Goal: Task Accomplishment & Management: Manage account settings

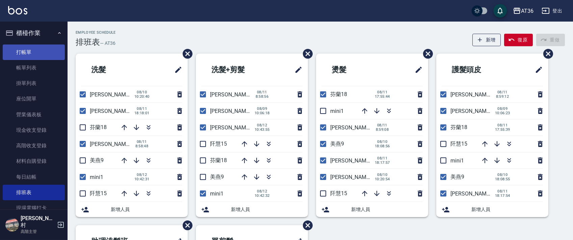
click at [34, 55] on link "打帳單" at bounding box center [34, 53] width 62 height 16
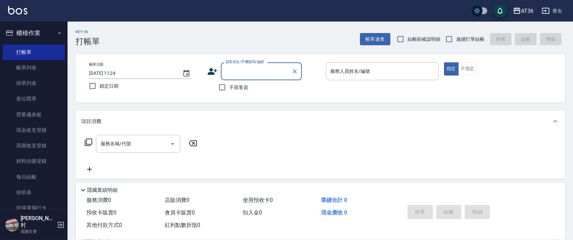
click at [109, 73] on input "[DATE] 11:24" at bounding box center [132, 73] width 86 height 11
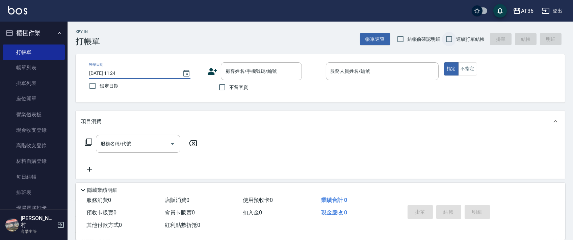
type input "[DATE] 11:24"
drag, startPoint x: 452, startPoint y: 38, endPoint x: 394, endPoint y: 37, distance: 57.1
click at [452, 37] on input "連續打單結帳" at bounding box center [449, 39] width 14 height 14
checkbox input "true"
click at [224, 89] on input "不留客資" at bounding box center [222, 87] width 14 height 14
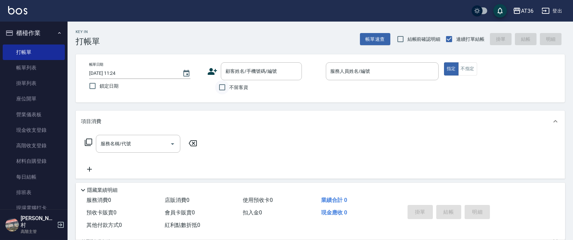
checkbox input "true"
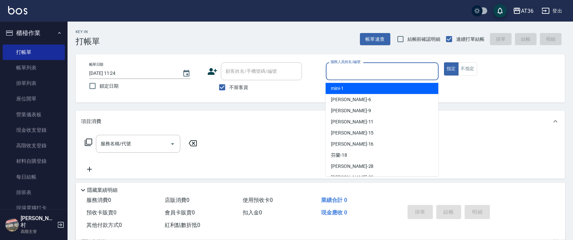
click at [331, 72] on input "服務人員姓名/編號" at bounding box center [382, 72] width 107 height 12
click at [362, 92] on div "mini -1" at bounding box center [382, 88] width 113 height 11
type input "mini-1"
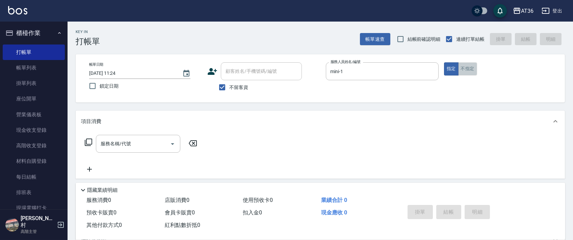
click at [468, 68] on button "不指定" at bounding box center [467, 68] width 19 height 13
click at [88, 141] on icon at bounding box center [88, 142] width 8 height 8
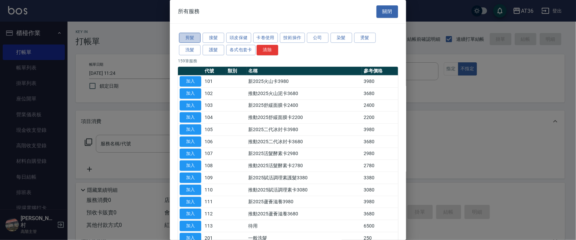
click at [191, 40] on button "剪髮" at bounding box center [190, 38] width 22 height 10
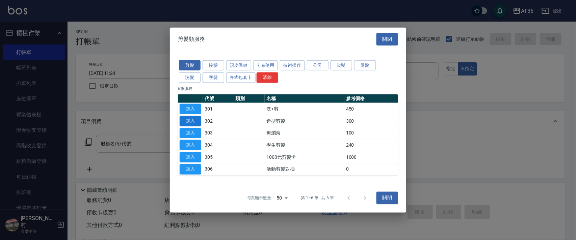
click at [192, 122] on button "加入" at bounding box center [191, 121] width 22 height 10
type input "造型剪髮(302)"
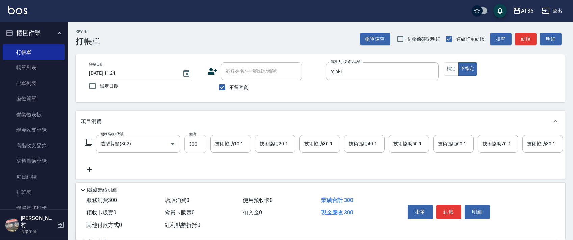
click at [189, 146] on input "300" at bounding box center [195, 144] width 22 height 18
type input "298"
click at [451, 211] on button "結帳" at bounding box center [448, 212] width 25 height 14
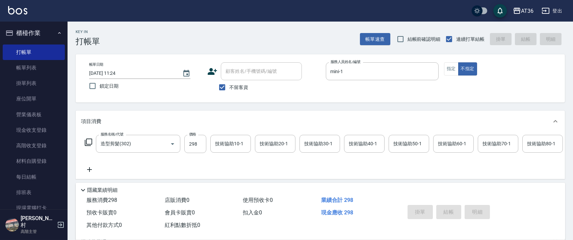
type input "[DATE] 11:24"
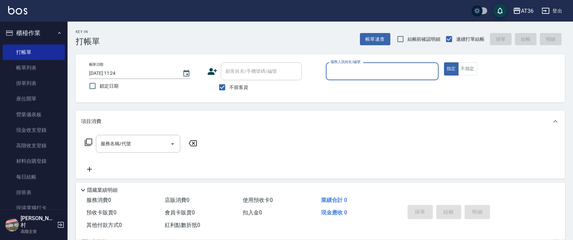
click at [338, 67] on input "服務人員姓名/編號" at bounding box center [382, 72] width 107 height 12
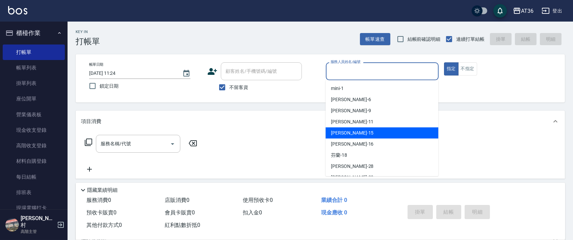
click at [343, 130] on span "[PERSON_NAME] -15" at bounding box center [352, 133] width 43 height 7
type input "[PERSON_NAME]-15"
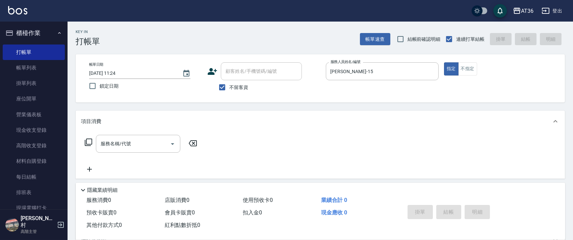
click at [87, 145] on icon at bounding box center [88, 142] width 7 height 7
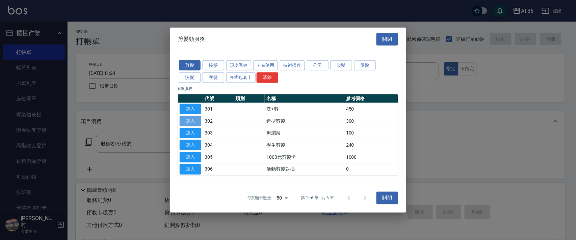
click at [188, 119] on button "加入" at bounding box center [191, 121] width 22 height 10
type input "造型剪髮(302)"
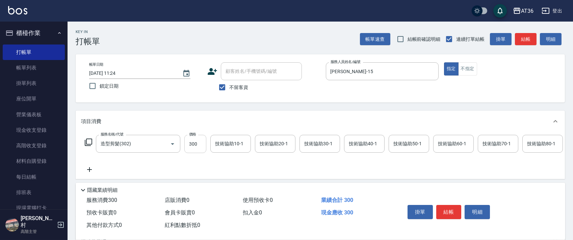
click at [191, 146] on input "300" at bounding box center [195, 144] width 22 height 18
type input "238"
click at [107, 75] on input "[DATE] 11:24" at bounding box center [132, 73] width 86 height 11
click at [449, 68] on button "指定" at bounding box center [451, 68] width 15 height 13
click at [449, 209] on button "結帳" at bounding box center [448, 212] width 25 height 14
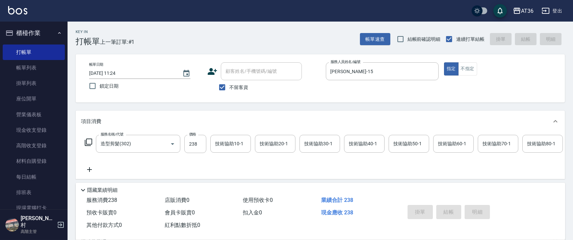
type input "[DATE] 11:25"
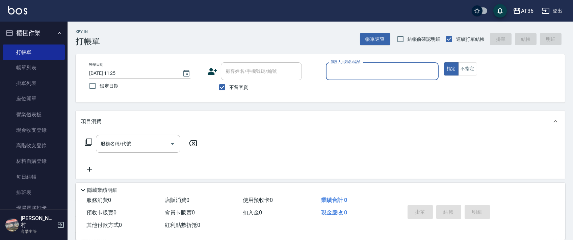
click at [332, 73] on input "服務人員姓名/編號" at bounding box center [382, 72] width 107 height 12
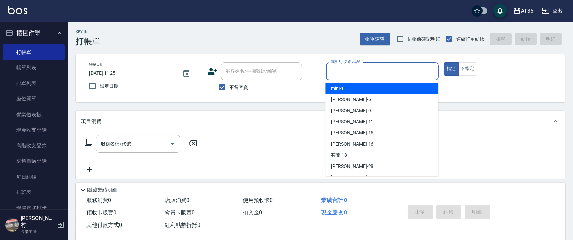
drag, startPoint x: 334, startPoint y: 87, endPoint x: 406, endPoint y: 57, distance: 78.0
click at [334, 87] on span "mini -1" at bounding box center [337, 88] width 13 height 7
type input "mini-1"
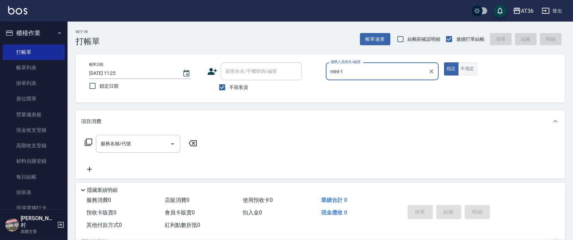
click at [469, 67] on button "不指定" at bounding box center [467, 68] width 19 height 13
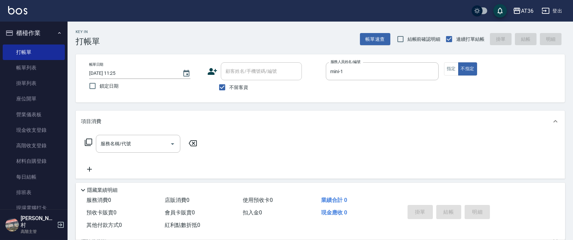
click at [108, 75] on input "[DATE] 11:25" at bounding box center [132, 73] width 86 height 11
type input "[DATE] 11:25"
click at [89, 142] on icon at bounding box center [88, 142] width 8 height 8
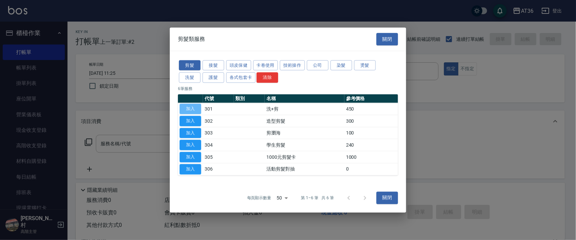
drag, startPoint x: 190, startPoint y: 109, endPoint x: 223, endPoint y: 137, distance: 43.1
click at [190, 109] on button "加入" at bounding box center [191, 109] width 22 height 10
type input "洗+剪(301)"
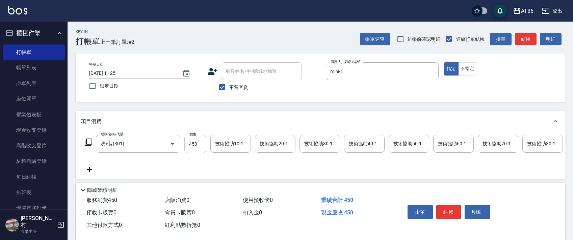
click at [194, 146] on input "450" at bounding box center [195, 144] width 22 height 18
type input "448"
click at [359, 143] on div "技術協助40-1 技術協助40-1" at bounding box center [364, 144] width 41 height 18
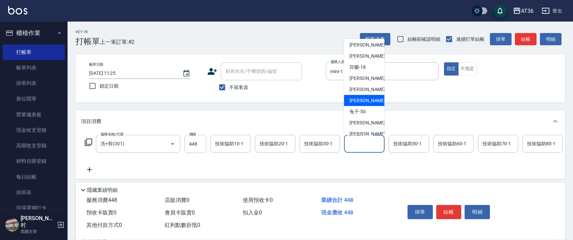
scroll to position [87, 0]
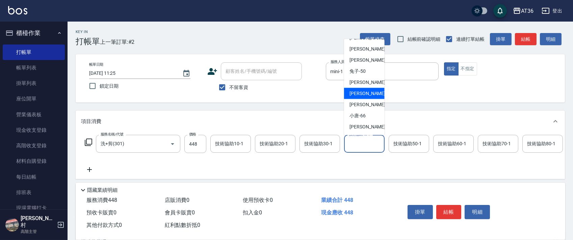
click at [360, 93] on span "[PERSON_NAME] -58" at bounding box center [371, 93] width 43 height 7
type input "[PERSON_NAME]-58"
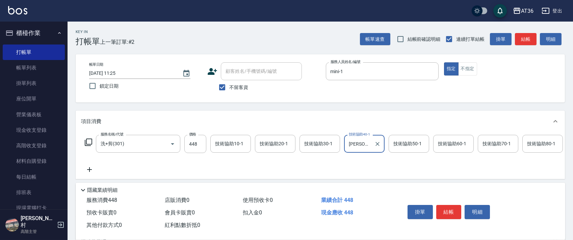
drag, startPoint x: 469, startPoint y: 68, endPoint x: 512, endPoint y: 110, distance: 59.7
click at [469, 69] on button "不指定" at bounding box center [467, 68] width 19 height 13
click at [445, 210] on button "結帳" at bounding box center [448, 212] width 25 height 14
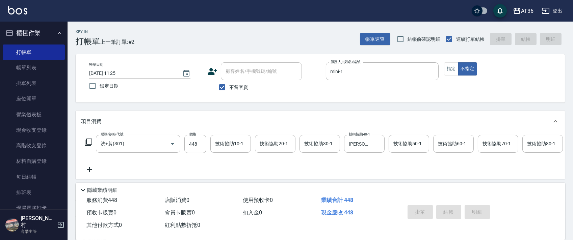
type input "[DATE] 11:25"
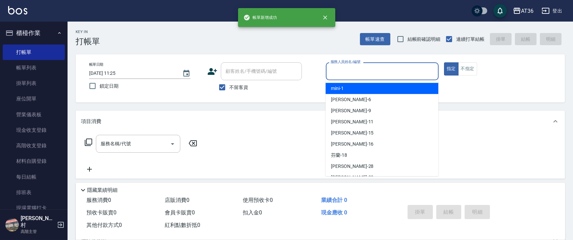
drag, startPoint x: 332, startPoint y: 69, endPoint x: 349, endPoint y: 98, distance: 33.4
click at [332, 74] on input "服務人員姓名/編號" at bounding box center [382, 72] width 107 height 12
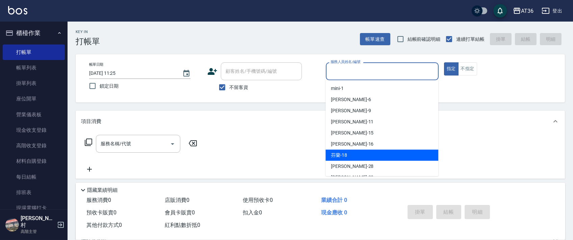
drag, startPoint x: 344, startPoint y: 157, endPoint x: 136, endPoint y: 96, distance: 216.2
click at [343, 157] on span "芬蘭 -18" at bounding box center [339, 155] width 16 height 7
type input "芬蘭-18"
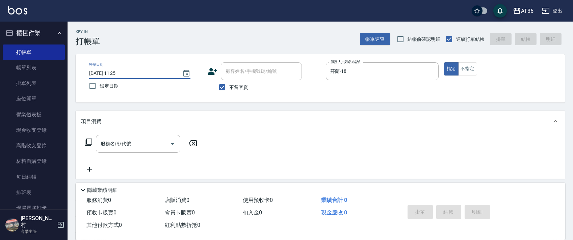
click at [110, 76] on input "[DATE] 11:25" at bounding box center [132, 73] width 86 height 11
type input "[DATE] 11:25"
click at [88, 143] on icon at bounding box center [88, 142] width 8 height 8
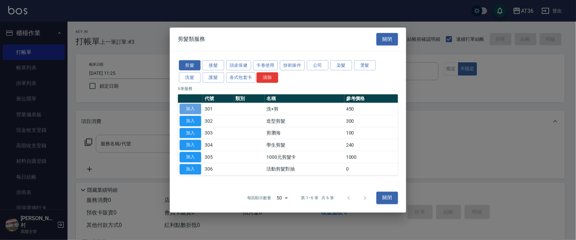
click at [195, 108] on button "加入" at bounding box center [191, 109] width 22 height 10
type input "洗+剪(301)"
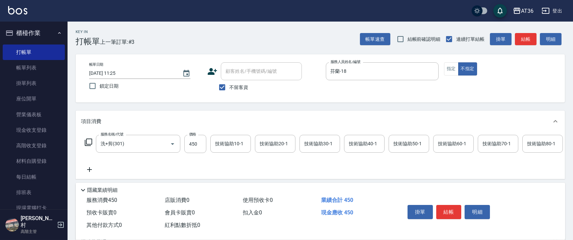
drag, startPoint x: 450, startPoint y: 71, endPoint x: 502, endPoint y: 129, distance: 77.8
click at [450, 73] on button "指定" at bounding box center [451, 68] width 15 height 13
click at [450, 210] on button "結帳" at bounding box center [448, 212] width 25 height 14
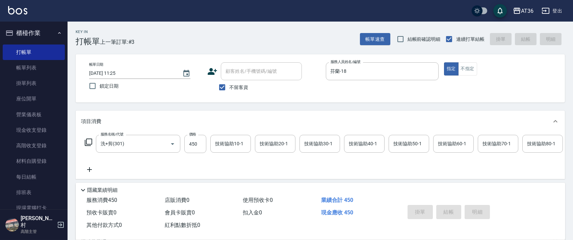
type input "[DATE] 11:25"
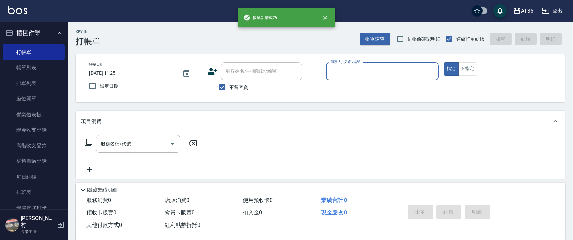
click at [330, 70] on input "服務人員姓名/編號" at bounding box center [382, 72] width 107 height 12
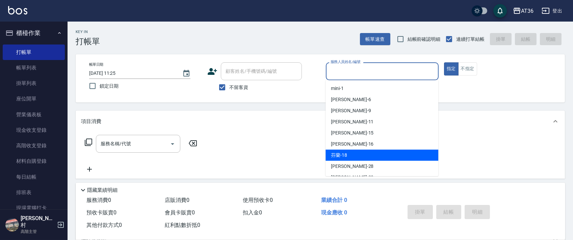
drag, startPoint x: 344, startPoint y: 156, endPoint x: 348, endPoint y: 126, distance: 30.2
click at [346, 155] on span "芬蘭 -18" at bounding box center [339, 155] width 16 height 7
type input "芬蘭-18"
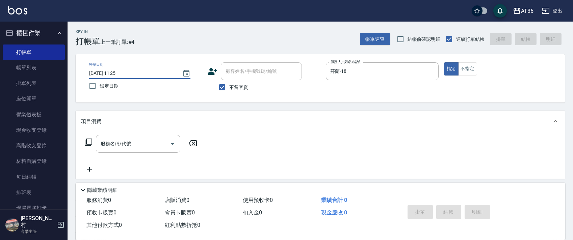
type input "[DATE] 11:25"
click at [89, 143] on icon at bounding box center [88, 142] width 8 height 8
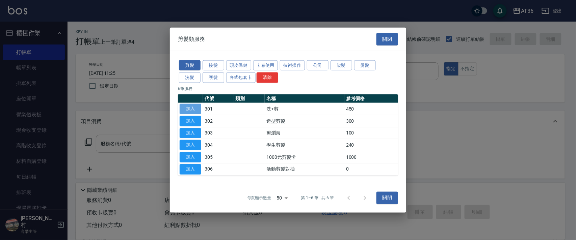
click at [188, 109] on button "加入" at bounding box center [191, 109] width 22 height 10
type input "洗+剪(301)"
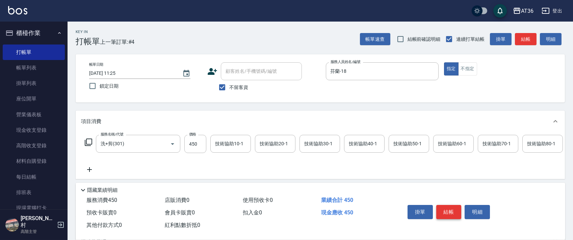
click at [449, 213] on button "結帳" at bounding box center [448, 212] width 25 height 14
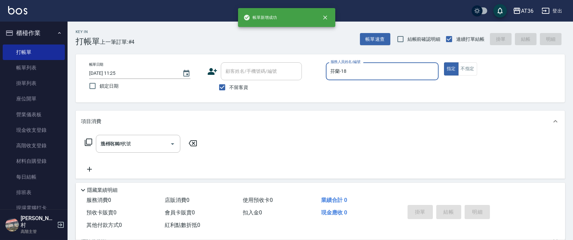
type input "[DATE] 11:25"
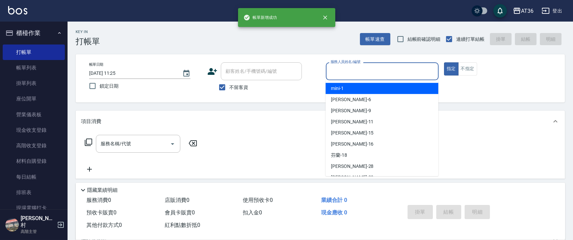
click at [336, 73] on input "服務人員姓名/編號" at bounding box center [382, 72] width 107 height 12
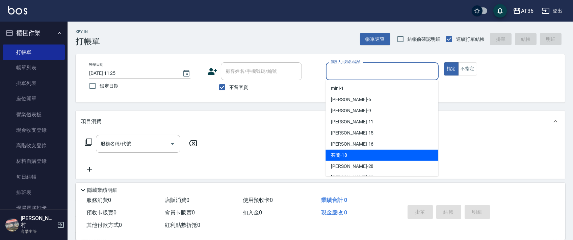
click at [341, 155] on span "芬蘭 -18" at bounding box center [339, 155] width 16 height 7
type input "芬蘭-18"
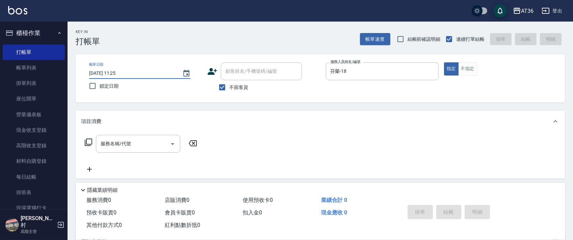
click at [106, 71] on input "[DATE] 11:25" at bounding box center [132, 73] width 86 height 11
click at [107, 72] on input "[DATE] 11:25" at bounding box center [132, 73] width 86 height 11
type input "[DATE] 11:25"
click at [88, 142] on icon at bounding box center [88, 142] width 8 height 8
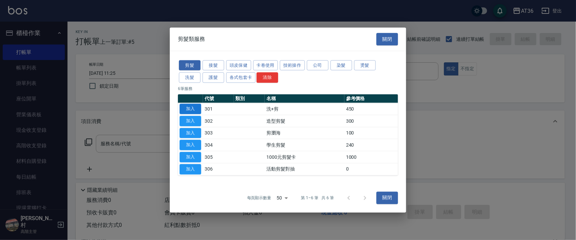
click at [192, 109] on button "加入" at bounding box center [191, 109] width 22 height 10
type input "洗+剪(301)"
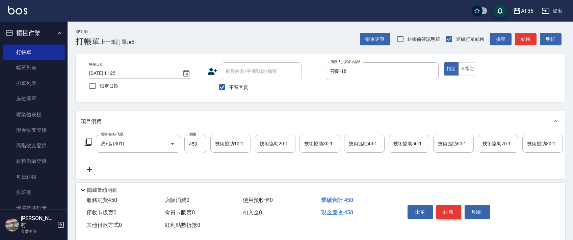
click at [448, 213] on button "結帳" at bounding box center [448, 212] width 25 height 14
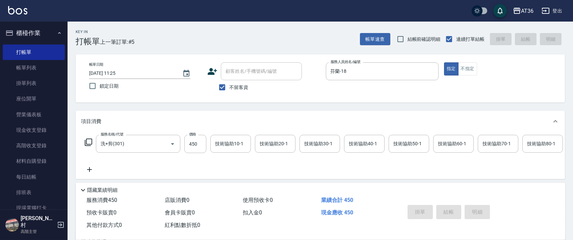
type input "[DATE] 11:26"
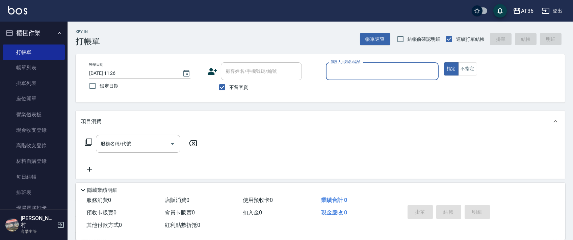
click at [336, 77] on input "服務人員姓名/編號" at bounding box center [382, 72] width 107 height 12
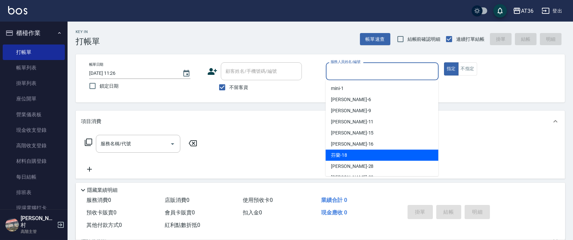
drag, startPoint x: 346, startPoint y: 154, endPoint x: 392, endPoint y: 79, distance: 88.5
click at [347, 154] on div "芬蘭 -18" at bounding box center [382, 155] width 113 height 11
type input "芬蘭-18"
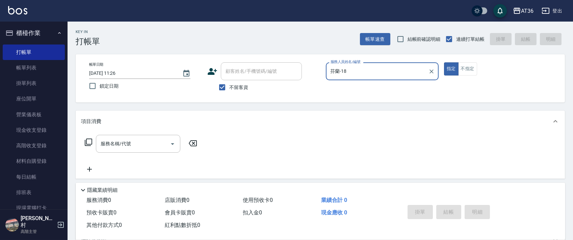
drag, startPoint x: 109, startPoint y: 76, endPoint x: 165, endPoint y: 70, distance: 56.4
click at [111, 77] on input "[DATE] 11:26" at bounding box center [132, 73] width 86 height 11
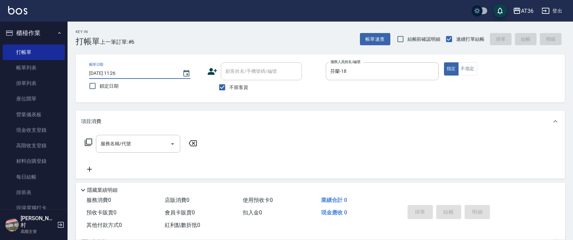
type input "[DATE] 11:26"
click at [89, 138] on icon at bounding box center [88, 142] width 8 height 8
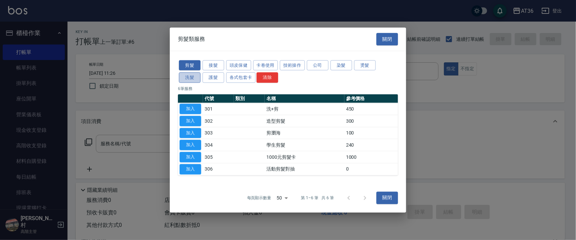
click at [191, 77] on button "洗髮" at bounding box center [190, 78] width 22 height 10
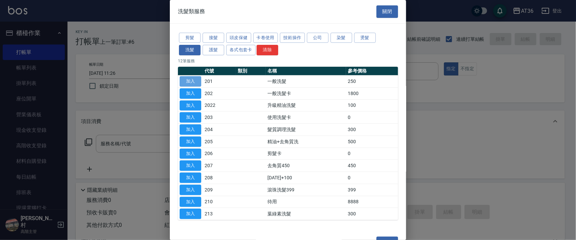
click at [190, 81] on button "加入" at bounding box center [191, 81] width 22 height 10
type input "一般洗髮(201)"
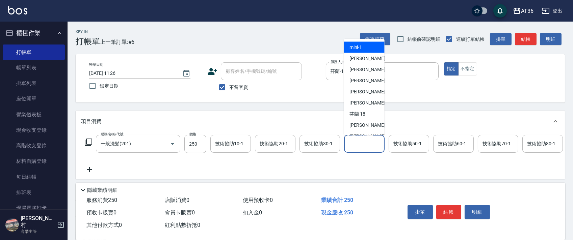
click at [352, 141] on div "技術協助40-1 技術協助40-1" at bounding box center [364, 144] width 41 height 18
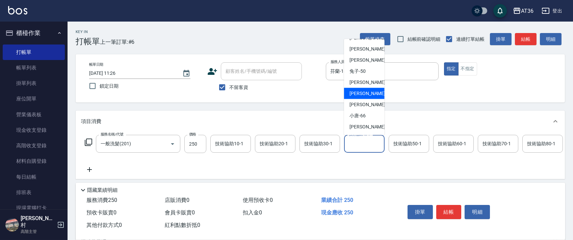
drag, startPoint x: 363, startPoint y: 93, endPoint x: 504, endPoint y: 158, distance: 155.5
click at [363, 93] on span "[PERSON_NAME] -58" at bounding box center [371, 93] width 43 height 7
type input "[PERSON_NAME]-58"
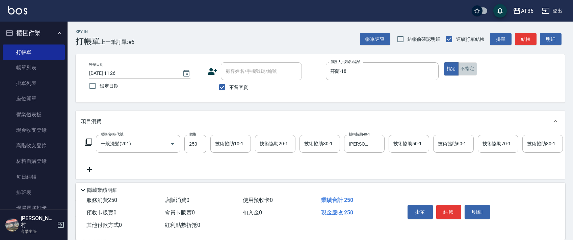
drag, startPoint x: 470, startPoint y: 70, endPoint x: 538, endPoint y: 125, distance: 87.4
click at [470, 71] on button "不指定" at bounding box center [467, 68] width 19 height 13
click at [450, 207] on button "結帳" at bounding box center [448, 212] width 25 height 14
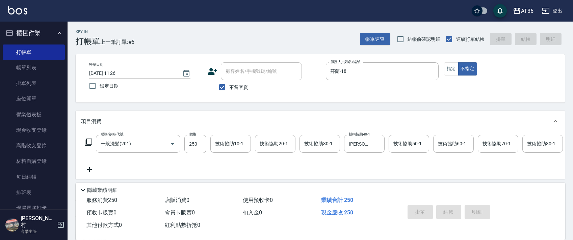
type input "[DATE] 11:26"
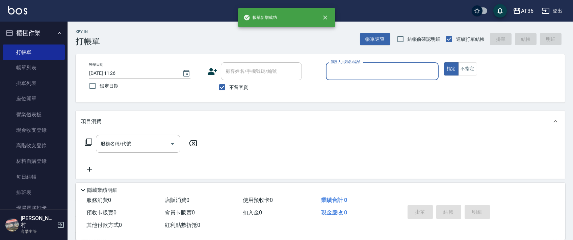
drag, startPoint x: 35, startPoint y: 194, endPoint x: 222, endPoint y: 117, distance: 201.4
click at [35, 194] on link "排班表" at bounding box center [34, 193] width 62 height 16
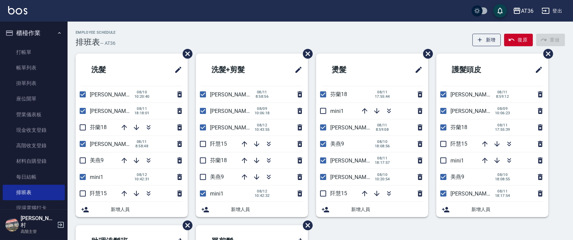
click at [82, 113] on input "checkbox" at bounding box center [83, 111] width 14 height 14
checkbox input "false"
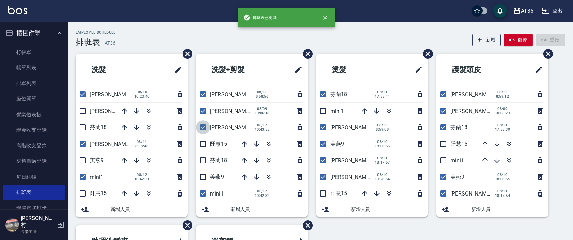
drag, startPoint x: 200, startPoint y: 129, endPoint x: 345, endPoint y: 95, distance: 148.9
click at [200, 130] on input "checkbox" at bounding box center [203, 128] width 14 height 14
checkbox input "false"
click at [320, 161] on input "checkbox" at bounding box center [323, 161] width 14 height 14
checkbox input "false"
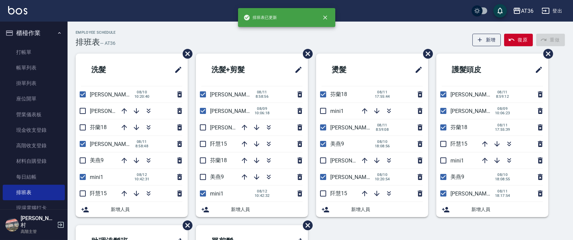
drag, startPoint x: 442, startPoint y: 191, endPoint x: 259, endPoint y: 77, distance: 216.2
click at [441, 191] on input "checkbox" at bounding box center [443, 194] width 14 height 14
checkbox input "false"
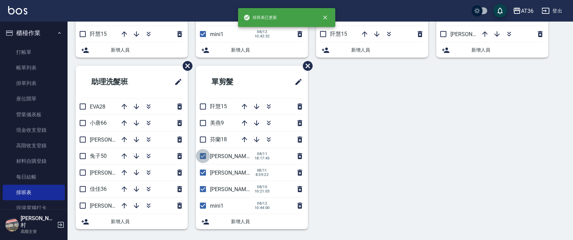
click at [201, 155] on input "checkbox" at bounding box center [203, 156] width 14 height 14
checkbox input "false"
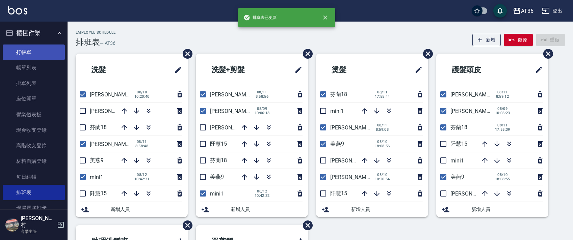
click at [37, 55] on link "打帳單" at bounding box center [34, 53] width 62 height 16
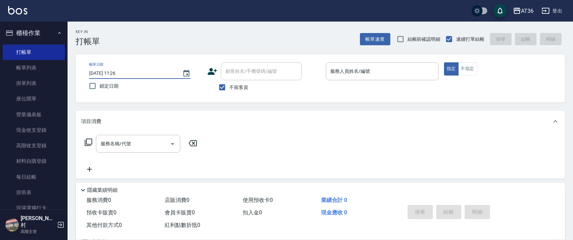
click at [107, 76] on input "[DATE] 11:26" at bounding box center [132, 73] width 86 height 11
type input "[DATE] 11:26"
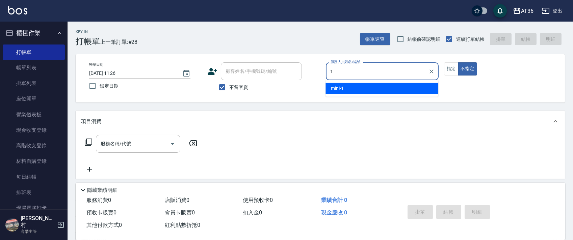
type input "1"
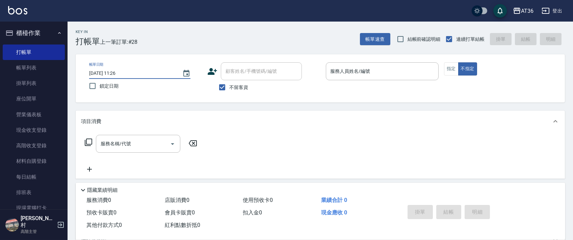
click at [109, 74] on input "[DATE] 11:26" at bounding box center [132, 73] width 86 height 11
type input "[DATE] 11:26"
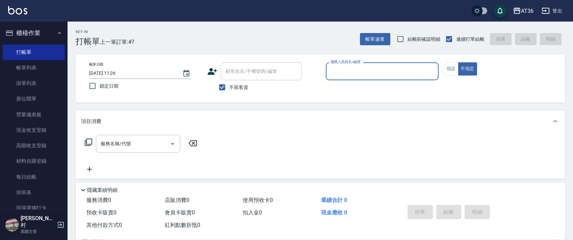
click at [327, 73] on div "服務人員姓名/編號" at bounding box center [382, 71] width 113 height 18
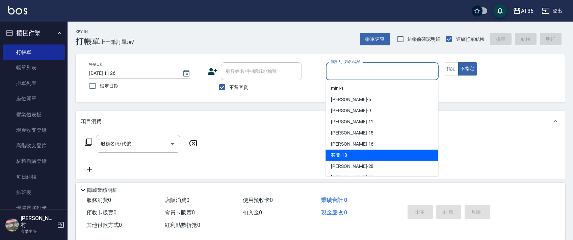
drag, startPoint x: 346, startPoint y: 156, endPoint x: 488, endPoint y: 83, distance: 159.5
click at [346, 155] on span "芬蘭 -18" at bounding box center [339, 155] width 16 height 7
type input "芬蘭-18"
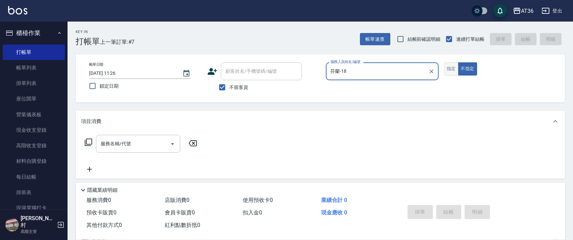
click at [452, 67] on button "指定" at bounding box center [451, 68] width 15 height 13
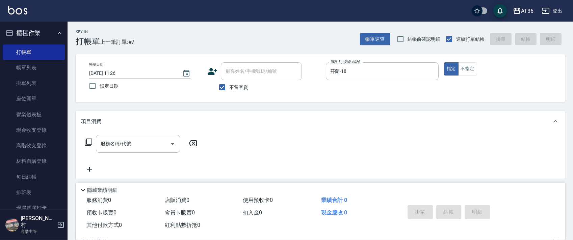
click at [89, 143] on icon at bounding box center [88, 142] width 8 height 8
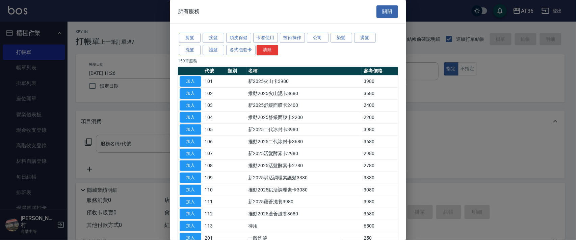
click at [186, 37] on button "剪髮" at bounding box center [190, 38] width 22 height 10
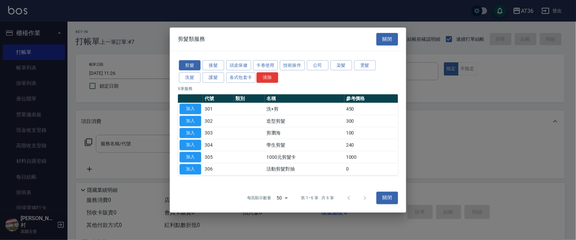
drag, startPoint x: 190, startPoint y: 107, endPoint x: 228, endPoint y: 111, distance: 38.0
click at [191, 107] on button "加入" at bounding box center [191, 109] width 22 height 10
type input "洗+剪(301)"
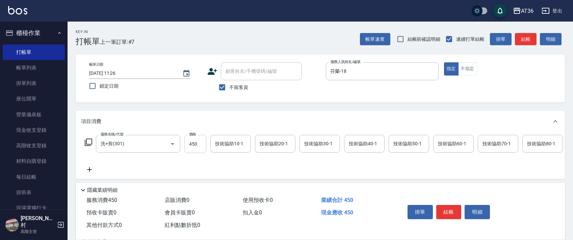
click at [196, 146] on input "450" at bounding box center [195, 144] width 22 height 18
type input "500"
click at [444, 212] on button "結帳" at bounding box center [448, 212] width 25 height 14
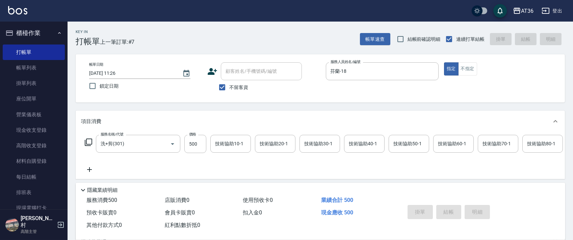
type input "[DATE] 11:27"
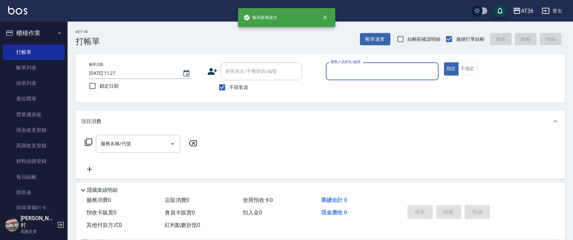
drag, startPoint x: 329, startPoint y: 71, endPoint x: 339, endPoint y: 78, distance: 12.1
click at [329, 71] on input "服務人員姓名/編號" at bounding box center [382, 72] width 107 height 12
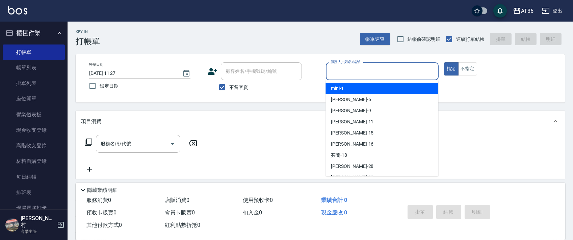
click at [330, 90] on div "mini -1" at bounding box center [382, 88] width 113 height 11
type input "mini-1"
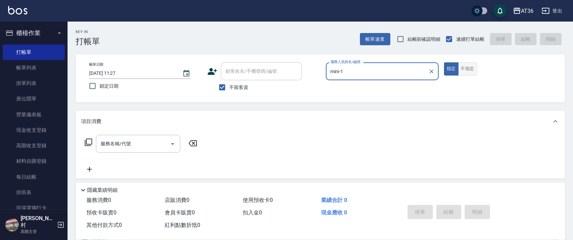
click at [468, 70] on button "不指定" at bounding box center [467, 68] width 19 height 13
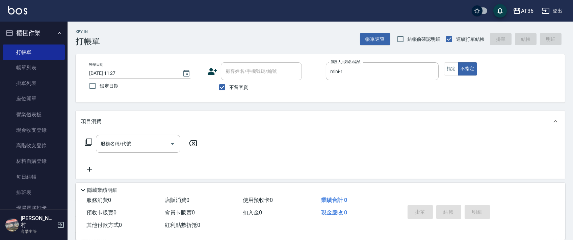
click at [91, 138] on icon at bounding box center [88, 142] width 8 height 8
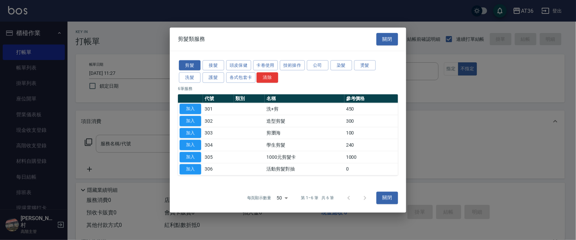
click at [89, 142] on div at bounding box center [288, 120] width 576 height 240
click at [193, 134] on button "加入" at bounding box center [191, 133] width 22 height 10
type input "剪瀏海(303)"
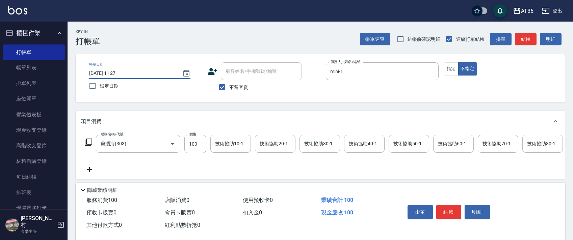
click at [109, 73] on input "[DATE] 11:27" at bounding box center [132, 73] width 86 height 11
click at [445, 210] on button "結帳" at bounding box center [448, 212] width 25 height 14
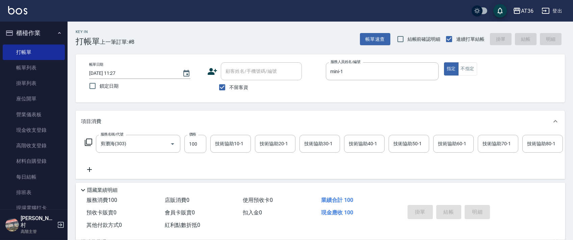
type input "[DATE] 11:27"
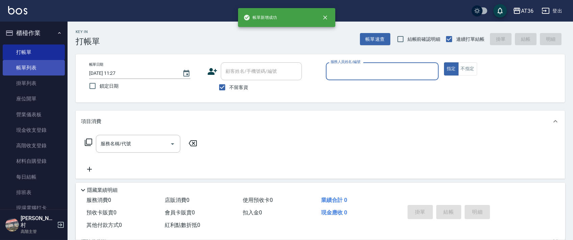
click at [31, 72] on link "帳單列表" at bounding box center [34, 68] width 62 height 16
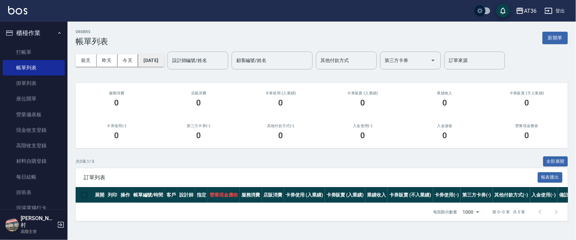
click at [162, 63] on button "[DATE]" at bounding box center [151, 60] width 26 height 12
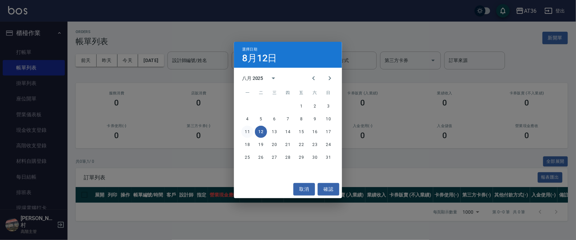
click at [246, 133] on button "11" at bounding box center [247, 132] width 12 height 12
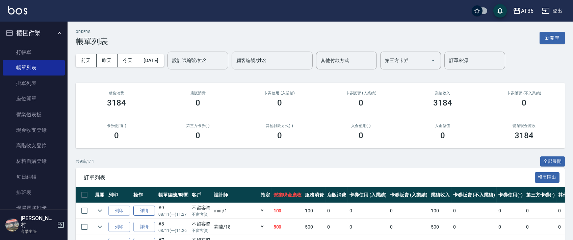
click at [144, 215] on link "詳情" at bounding box center [144, 211] width 22 height 10
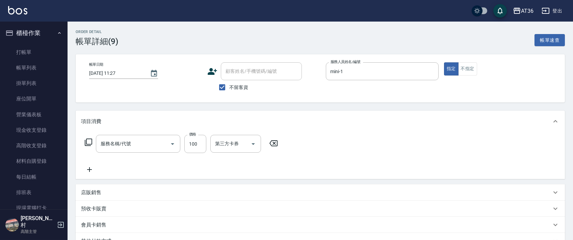
type input "[DATE] 11:27"
checkbox input "true"
type input "mini-1"
type input "剪瀏海(303)"
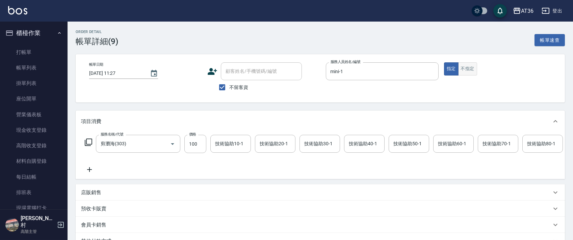
click at [468, 72] on button "不指定" at bounding box center [467, 68] width 19 height 13
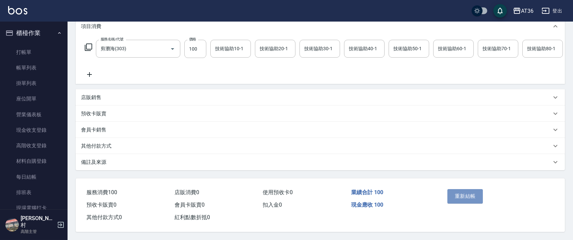
drag, startPoint x: 468, startPoint y: 197, endPoint x: 471, endPoint y: 197, distance: 3.4
click at [468, 197] on button "重新結帳" at bounding box center [466, 196] width 36 height 14
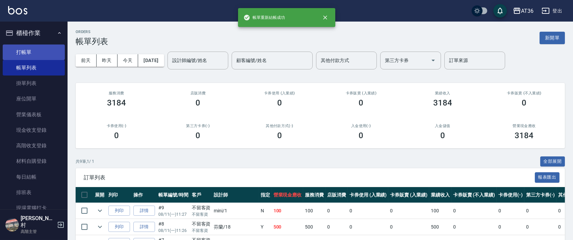
click at [42, 50] on link "打帳單" at bounding box center [34, 53] width 62 height 16
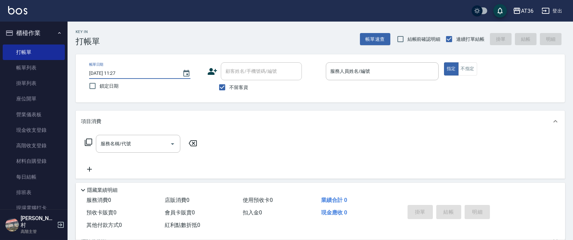
click at [108, 73] on input "[DATE] 11:27" at bounding box center [132, 73] width 86 height 11
type input "[DATE] 11:27"
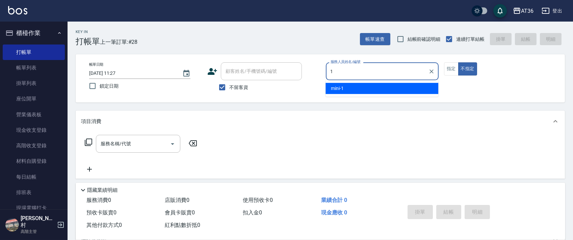
type input "1"
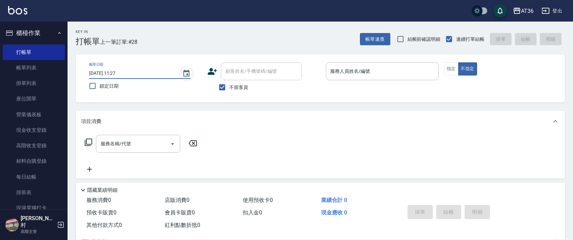
drag, startPoint x: 105, startPoint y: 72, endPoint x: 190, endPoint y: 80, distance: 84.8
click at [106, 73] on input "[DATE] 11:27" at bounding box center [132, 73] width 86 height 11
click at [108, 72] on input "[DATE] 11:27" at bounding box center [132, 73] width 86 height 11
type input "[DATE] 11:27"
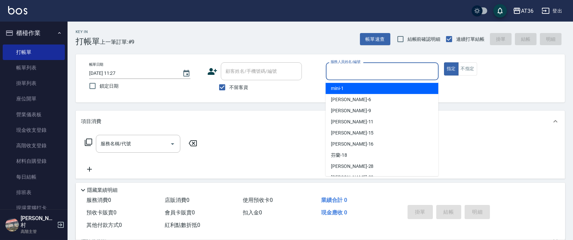
click at [333, 73] on input "服務人員姓名/編號" at bounding box center [382, 72] width 107 height 12
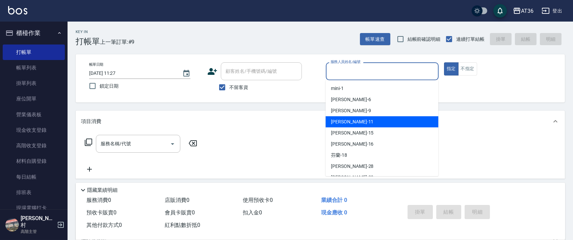
drag, startPoint x: 347, startPoint y: 121, endPoint x: 269, endPoint y: 101, distance: 80.2
click at [346, 121] on span "[PERSON_NAME] -11" at bounding box center [352, 122] width 43 height 7
type input "[PERSON_NAME]-11"
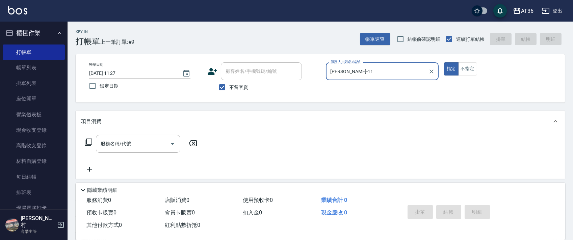
click at [87, 142] on icon at bounding box center [88, 142] width 8 height 8
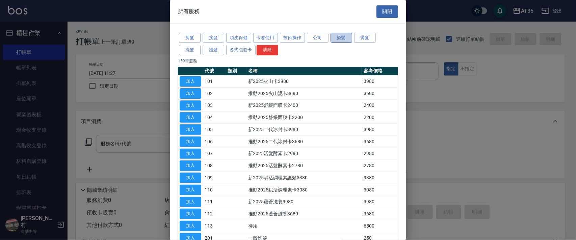
click at [341, 42] on button "染髮" at bounding box center [342, 38] width 22 height 10
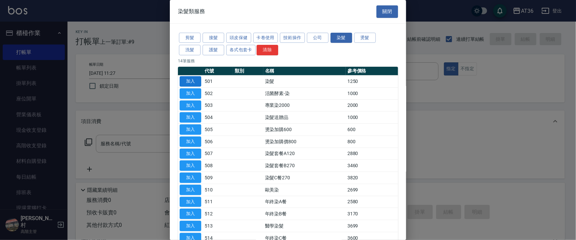
click at [184, 77] on button "加入" at bounding box center [191, 81] width 22 height 10
type input "染髮(501)"
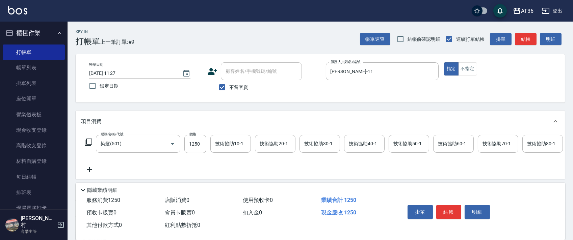
click at [88, 142] on icon at bounding box center [88, 142] width 8 height 8
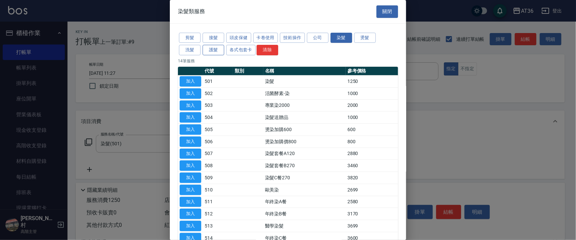
click at [214, 48] on button "護髮" at bounding box center [214, 50] width 22 height 10
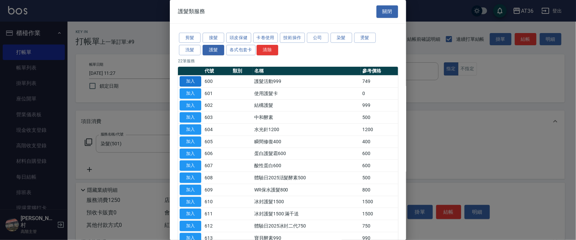
click at [187, 81] on button "加入" at bounding box center [191, 81] width 22 height 10
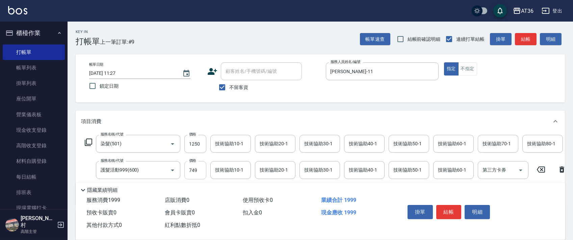
click at [197, 173] on input "749" at bounding box center [195, 170] width 22 height 18
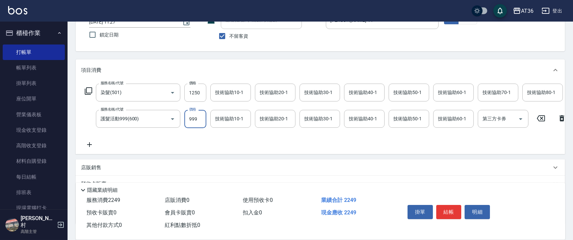
scroll to position [106, 0]
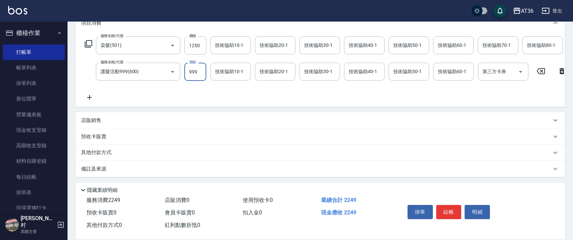
type input "999"
click at [102, 156] on p "其他付款方式" at bounding box center [98, 152] width 34 height 7
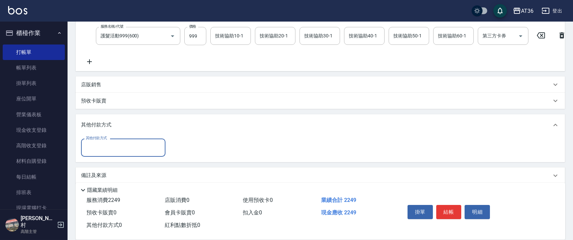
scroll to position [148, 0]
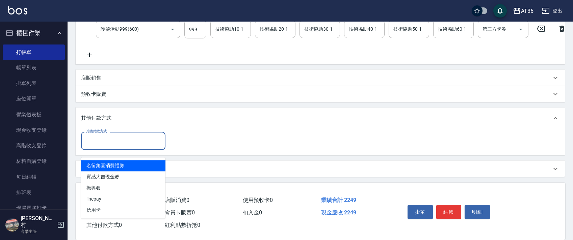
drag, startPoint x: 114, startPoint y: 142, endPoint x: 152, endPoint y: 151, distance: 39.2
click at [114, 144] on input "其他付款方式" at bounding box center [123, 141] width 78 height 12
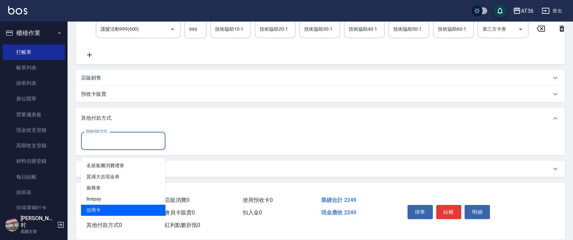
drag, startPoint x: 104, startPoint y: 204, endPoint x: 198, endPoint y: 127, distance: 122.0
click at [104, 205] on span "信用卡" at bounding box center [123, 210] width 84 height 11
type input "信用卡"
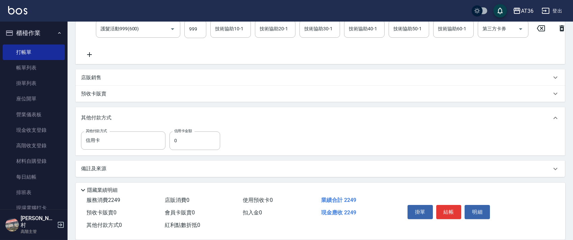
click at [169, 140] on div "其他付款方式 信用卡 其他付款方式 信用卡金額 0 信用卡金額" at bounding box center [152, 141] width 143 height 18
click at [172, 142] on input "0" at bounding box center [195, 141] width 51 height 18
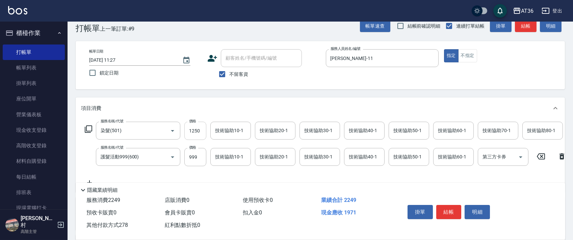
type input "278"
click at [188, 130] on input "1250" at bounding box center [195, 131] width 22 height 18
type input "17"
type input "0"
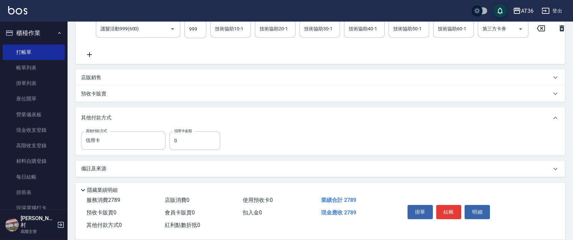
scroll to position [149, 0]
type input "1790"
drag, startPoint x: 176, startPoint y: 138, endPoint x: 188, endPoint y: 137, distance: 12.5
click at [176, 138] on input "0" at bounding box center [195, 141] width 51 height 18
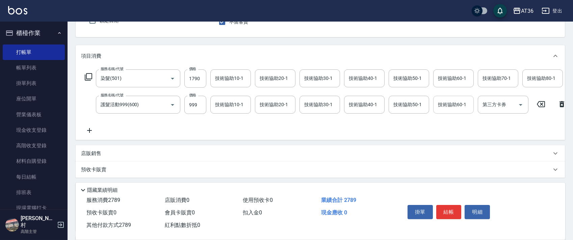
scroll to position [0, 0]
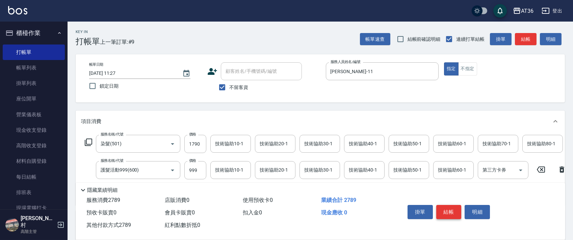
type input "2789"
click at [447, 214] on button "結帳" at bounding box center [448, 212] width 25 height 14
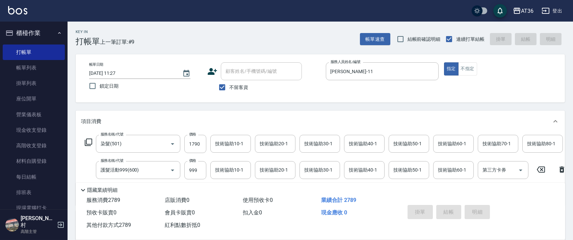
type input "[DATE] 11:29"
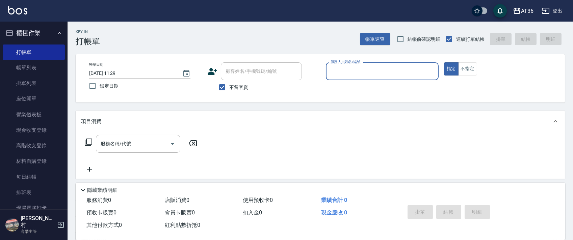
click at [332, 73] on input "服務人員姓名/編號" at bounding box center [382, 72] width 107 height 12
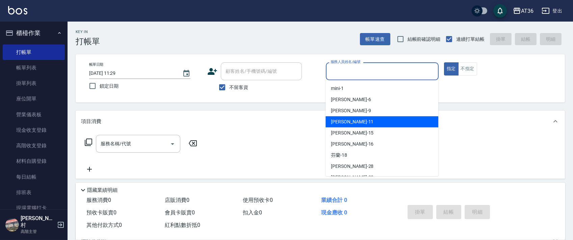
click at [344, 127] on div "[PERSON_NAME] -11" at bounding box center [382, 122] width 113 height 11
type input "[PERSON_NAME]-11"
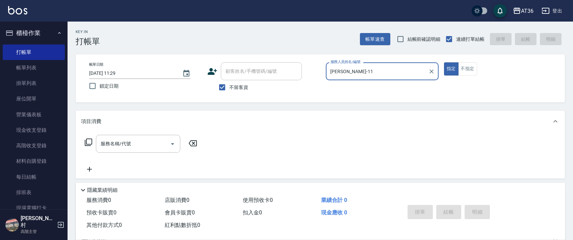
click at [86, 144] on icon at bounding box center [88, 142] width 7 height 7
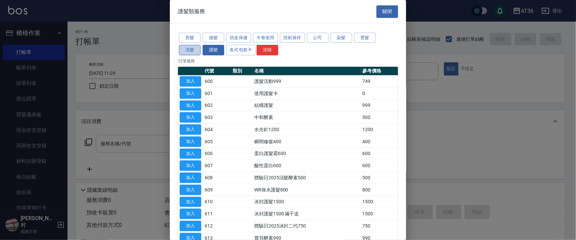
click at [182, 51] on button "洗髮" at bounding box center [190, 50] width 22 height 10
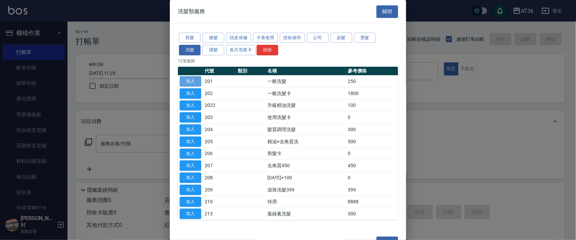
click at [192, 79] on button "加入" at bounding box center [191, 81] width 22 height 10
type input "一般洗髮(201)"
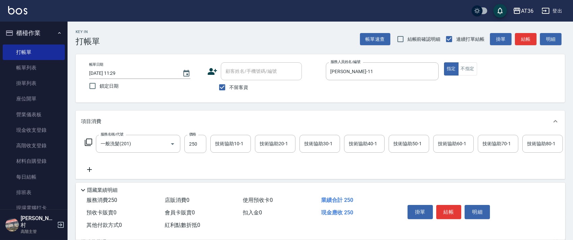
click at [360, 144] on div "技術協助40-1 技術協助40-1" at bounding box center [364, 144] width 41 height 18
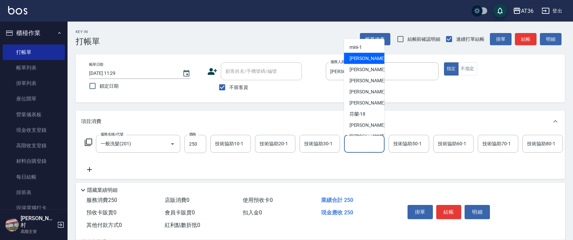
scroll to position [87, 0]
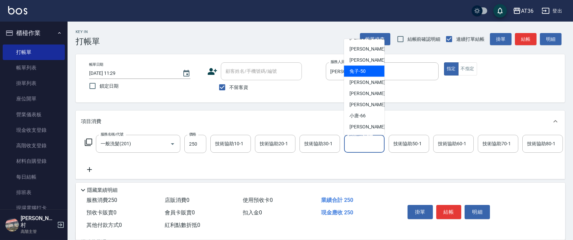
click at [364, 74] on span "兔子 -50" at bounding box center [358, 71] width 16 height 7
type input "兔子-50"
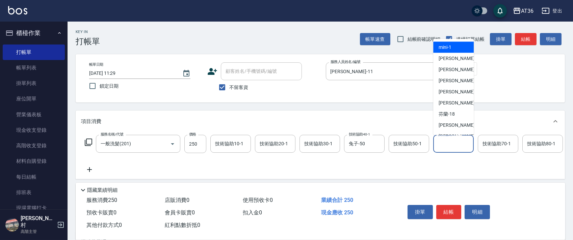
click at [439, 142] on div "技術協助60-1 技術協助60-1" at bounding box center [453, 144] width 41 height 18
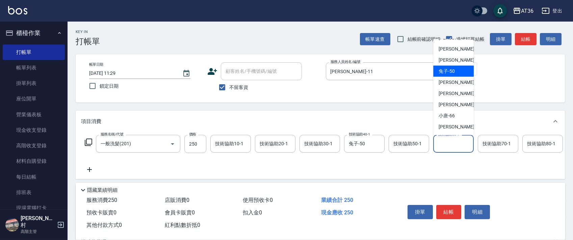
click at [455, 74] on div "兔子 -50" at bounding box center [453, 71] width 41 height 11
type input "兔子-50"
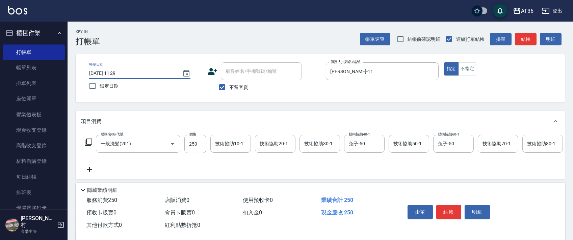
click at [106, 76] on input "[DATE] 11:29" at bounding box center [132, 73] width 86 height 11
drag, startPoint x: 110, startPoint y: 73, endPoint x: 115, endPoint y: 73, distance: 4.4
click at [111, 73] on input "[DATE] 11:29" at bounding box center [132, 73] width 86 height 11
click at [451, 211] on button "結帳" at bounding box center [448, 212] width 25 height 14
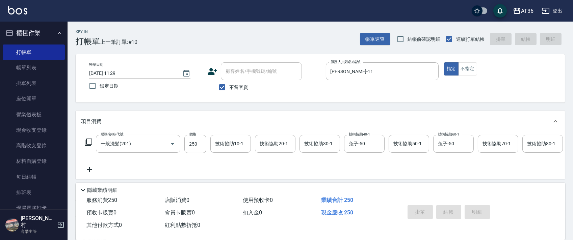
type input "[DATE] 11:29"
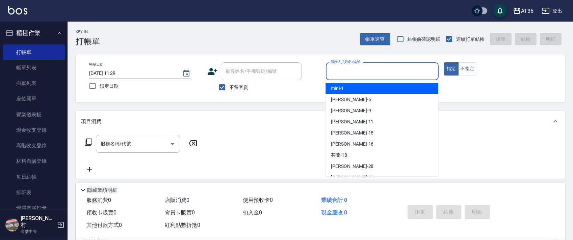
click at [335, 74] on input "服務人員姓名/編號" at bounding box center [382, 72] width 107 height 12
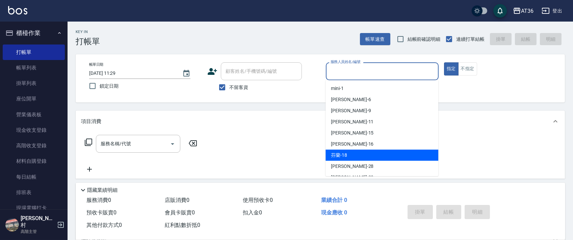
click at [342, 153] on span "芬蘭 -18" at bounding box center [339, 155] width 16 height 7
type input "芬蘭-18"
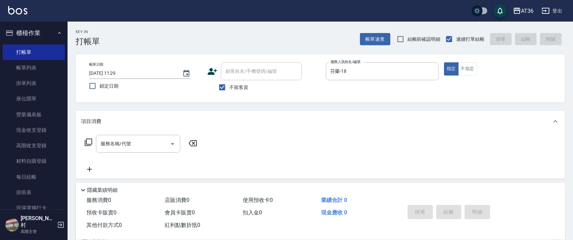
click at [86, 141] on icon at bounding box center [88, 142] width 8 height 8
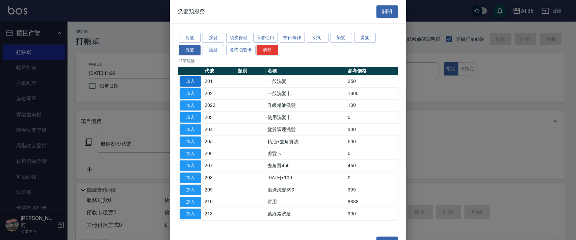
click at [190, 80] on button "加入" at bounding box center [191, 81] width 22 height 10
type input "一般洗髮(201)"
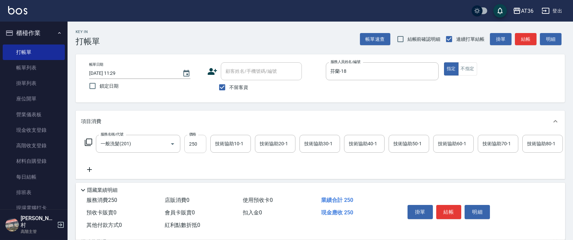
click at [191, 147] on input "250" at bounding box center [195, 144] width 22 height 18
click at [109, 75] on input "[DATE] 11:29" at bounding box center [132, 73] width 86 height 11
drag, startPoint x: 449, startPoint y: 212, endPoint x: 450, endPoint y: 203, distance: 8.6
click at [448, 212] on button "結帳" at bounding box center [448, 212] width 25 height 14
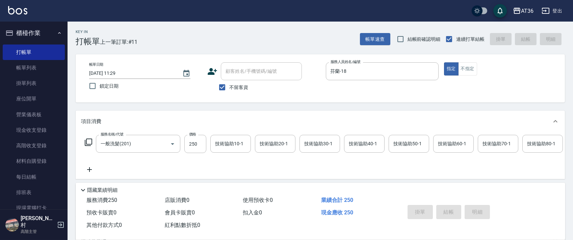
type input "[DATE] 11:30"
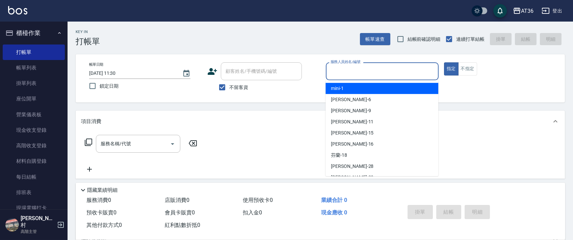
click at [334, 74] on input "服務人員姓名/編號" at bounding box center [382, 72] width 107 height 12
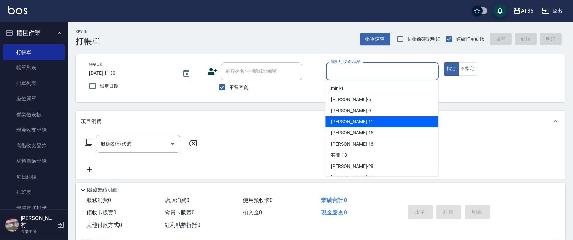
click at [347, 120] on div "[PERSON_NAME] -11" at bounding box center [382, 122] width 113 height 11
type input "[PERSON_NAME]-11"
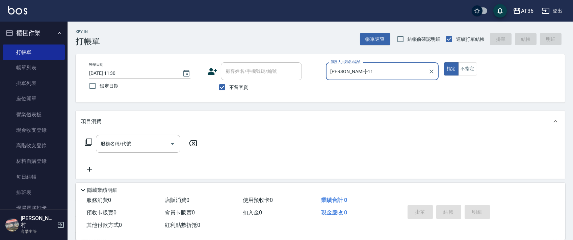
click at [107, 76] on input "[DATE] 11:30" at bounding box center [132, 73] width 86 height 11
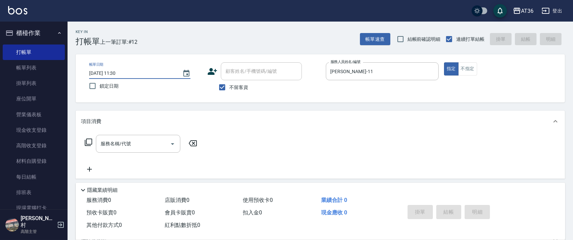
type input "[DATE] 11:30"
click at [86, 142] on icon at bounding box center [88, 142] width 8 height 8
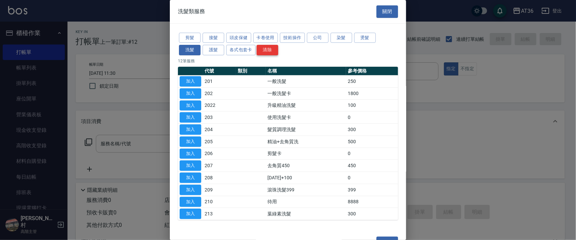
drag, startPoint x: 236, startPoint y: 33, endPoint x: 272, endPoint y: 53, distance: 41.4
click at [236, 33] on button "頭皮保健" at bounding box center [238, 38] width 25 height 10
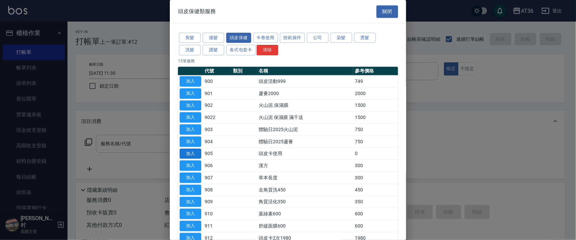
click at [197, 151] on button "加入" at bounding box center [191, 154] width 22 height 10
type input "頭皮卡使用(905)"
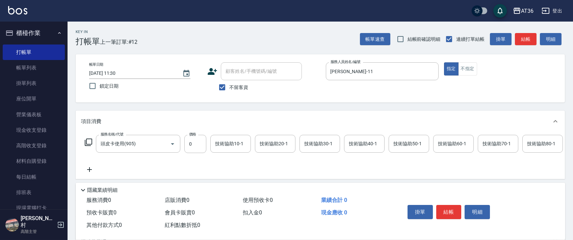
click at [357, 147] on div "技術協助40-1 技術協助40-1" at bounding box center [364, 144] width 41 height 18
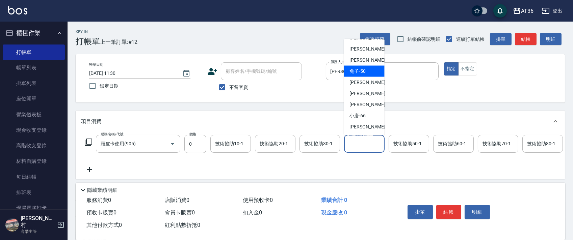
click at [367, 71] on div "兔子 -50" at bounding box center [364, 71] width 41 height 11
type input "兔子-50"
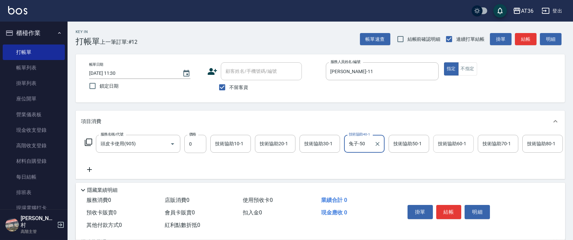
click at [444, 143] on div "技術協助60-1 技術協助60-1" at bounding box center [453, 144] width 41 height 18
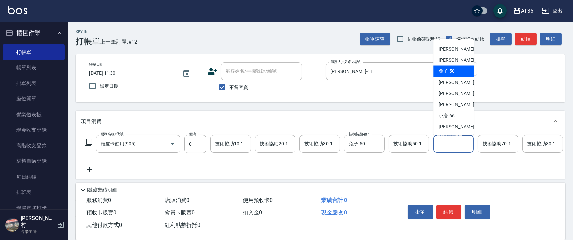
drag, startPoint x: 457, startPoint y: 69, endPoint x: 465, endPoint y: 130, distance: 61.7
click at [457, 69] on div "兔子 -50" at bounding box center [453, 71] width 41 height 11
type input "兔子-50"
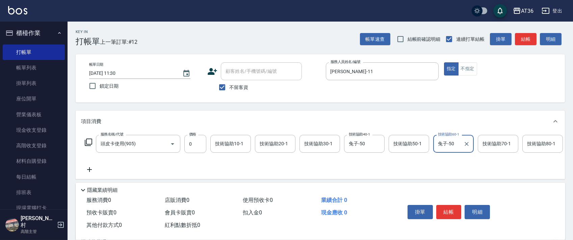
drag, startPoint x: 446, startPoint y: 210, endPoint x: 442, endPoint y: 206, distance: 6.2
click at [446, 210] on button "結帳" at bounding box center [448, 212] width 25 height 14
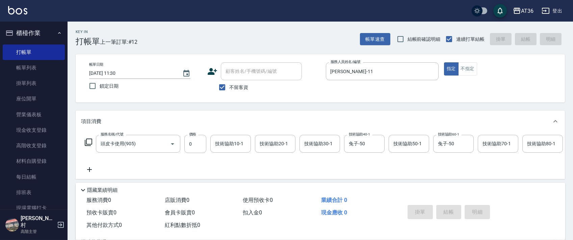
type input "[DATE] 11:31"
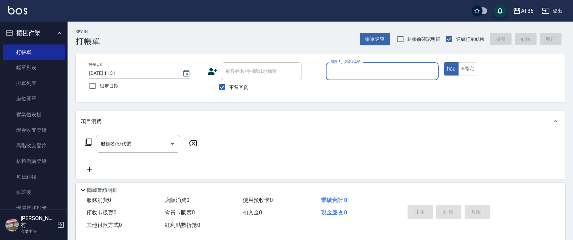
click at [108, 77] on input "[DATE] 11:31" at bounding box center [132, 73] width 86 height 11
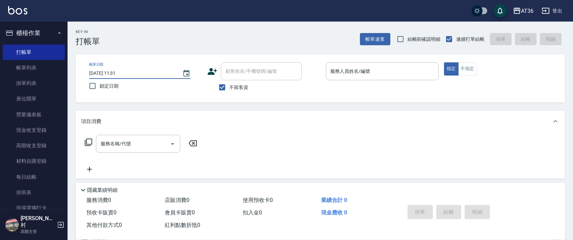
type input "[DATE] 11:31"
type input "1"
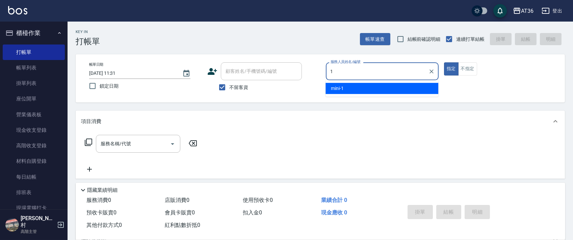
click at [330, 74] on input "1" at bounding box center [377, 72] width 97 height 12
click at [334, 74] on input "1" at bounding box center [377, 72] width 97 height 12
click at [434, 72] on icon "Clear" at bounding box center [431, 71] width 7 height 7
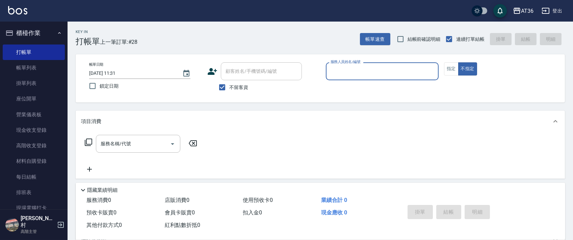
click at [336, 66] on input "服務人員姓名/編號" at bounding box center [382, 72] width 107 height 12
click at [331, 73] on input "服務人員姓名/編號" at bounding box center [382, 72] width 107 height 12
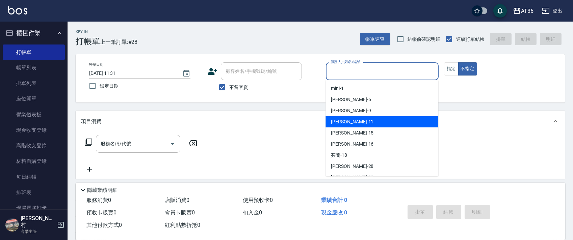
click at [352, 118] on div "[PERSON_NAME] -11" at bounding box center [382, 122] width 113 height 11
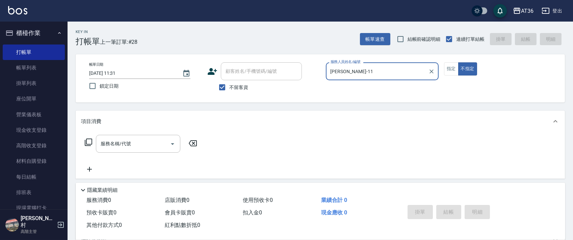
type input "[PERSON_NAME]-11"
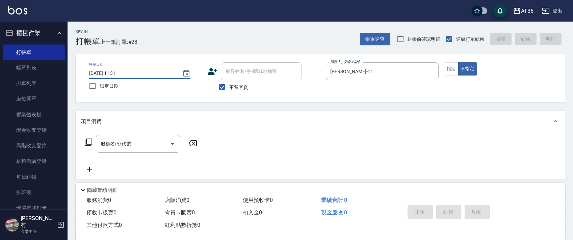
click at [110, 72] on input "[DATE] 11:31" at bounding box center [132, 73] width 86 height 11
type input "[DATE] 11:31"
click at [89, 140] on icon at bounding box center [88, 142] width 8 height 8
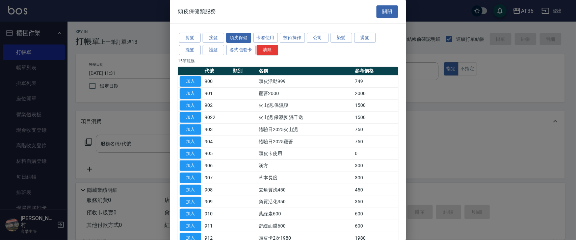
drag, startPoint x: 184, startPoint y: 35, endPoint x: 288, endPoint y: 65, distance: 107.6
click at [186, 37] on button "剪髮" at bounding box center [190, 38] width 22 height 10
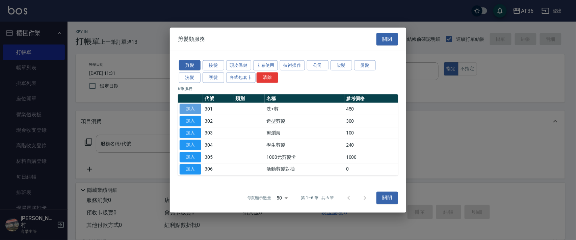
click at [195, 109] on button "加入" at bounding box center [191, 109] width 22 height 10
type input "洗+剪(301)"
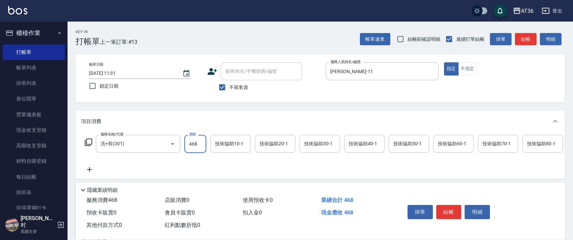
type input "468"
click at [358, 141] on div "技術協助40-1 技術協助40-1" at bounding box center [364, 144] width 41 height 18
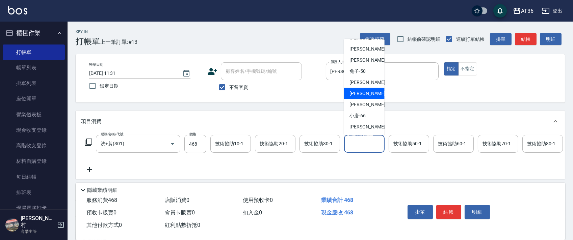
drag, startPoint x: 368, startPoint y: 91, endPoint x: 493, endPoint y: 159, distance: 141.8
click at [368, 92] on div "[PERSON_NAME] -58" at bounding box center [364, 93] width 41 height 11
type input "[PERSON_NAME]-58"
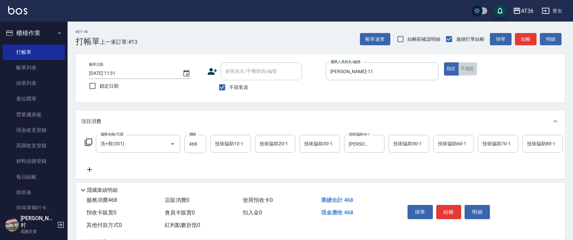
drag, startPoint x: 466, startPoint y: 70, endPoint x: 551, endPoint y: 109, distance: 93.7
click at [467, 70] on button "不指定" at bounding box center [467, 68] width 19 height 13
drag, startPoint x: 443, startPoint y: 206, endPoint x: 451, endPoint y: 196, distance: 12.3
click at [443, 206] on button "結帳" at bounding box center [448, 212] width 25 height 14
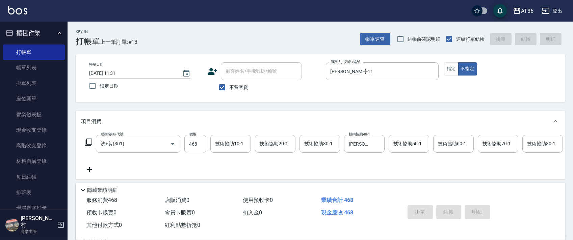
type input "[DATE] 11:32"
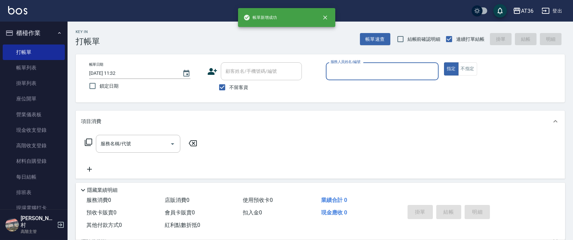
click at [336, 73] on input "服務人員姓名/編號" at bounding box center [382, 72] width 107 height 12
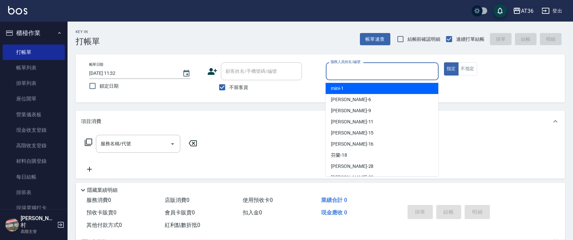
click at [340, 86] on span "mini -1" at bounding box center [337, 88] width 13 height 7
type input "mini-1"
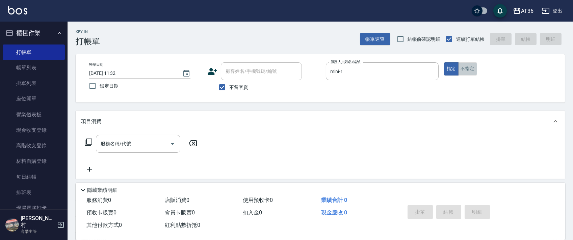
click at [469, 73] on button "不指定" at bounding box center [467, 68] width 19 height 13
click at [109, 74] on input "[DATE] 11:32" at bounding box center [132, 73] width 86 height 11
type input "[DATE] 11:32"
click at [92, 140] on icon at bounding box center [88, 142] width 7 height 7
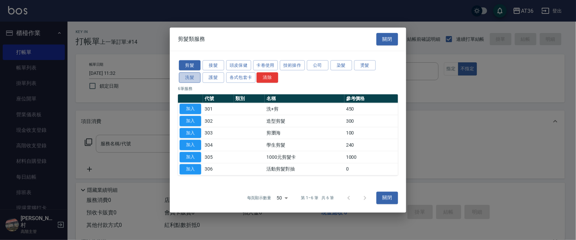
click at [190, 77] on button "洗髮" at bounding box center [190, 78] width 22 height 10
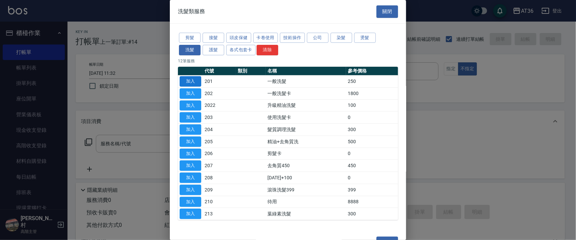
click at [192, 81] on button "加入" at bounding box center [191, 81] width 22 height 10
type input "一般洗髮(201)"
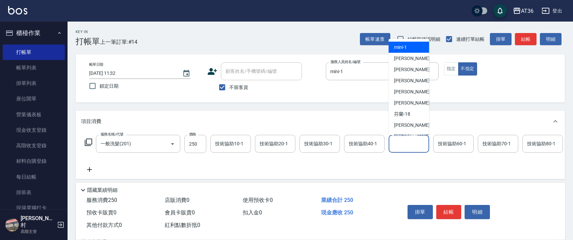
click at [400, 144] on div "技術協助50-1 技術協助50-1" at bounding box center [409, 144] width 41 height 18
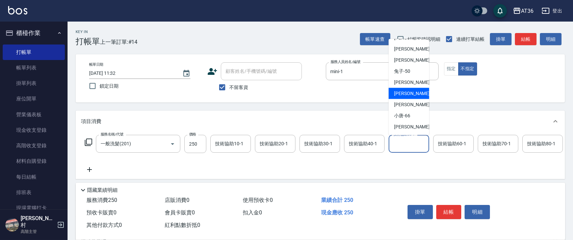
drag, startPoint x: 408, startPoint y: 97, endPoint x: 289, endPoint y: 129, distance: 122.8
click at [407, 97] on div "[PERSON_NAME] -58" at bounding box center [409, 93] width 41 height 11
type input "[PERSON_NAME]-58"
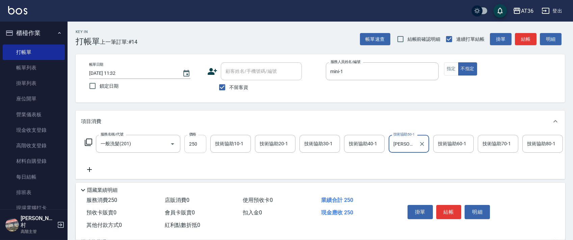
click at [195, 143] on input "250" at bounding box center [195, 144] width 22 height 18
type input "350"
click at [451, 213] on button "結帳" at bounding box center [448, 212] width 25 height 14
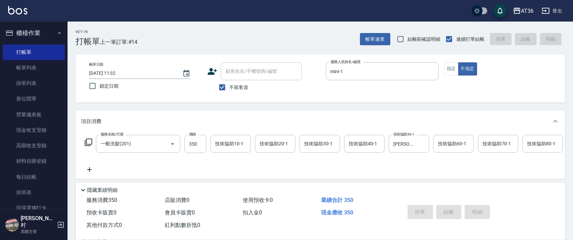
type input "[DATE] 11:33"
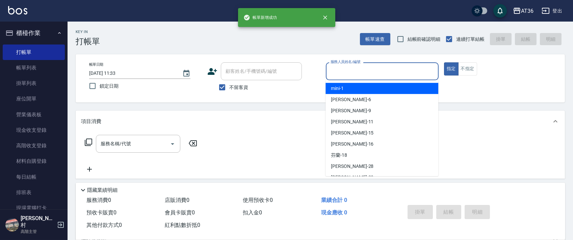
click at [331, 68] on input "服務人員姓名/編號" at bounding box center [382, 72] width 107 height 12
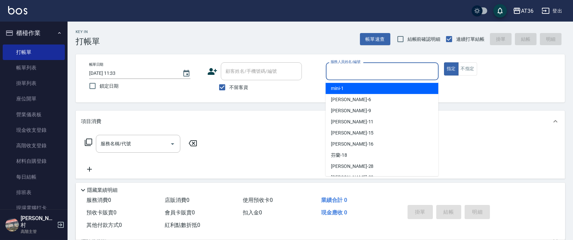
click at [338, 87] on span "mini -1" at bounding box center [337, 88] width 13 height 7
type input "mini-1"
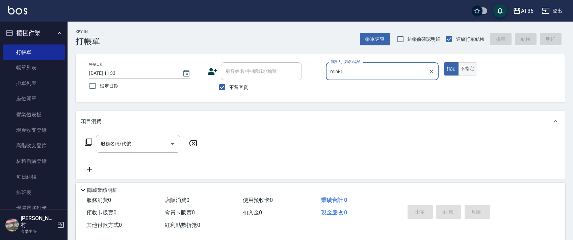
click at [463, 68] on button "不指定" at bounding box center [467, 68] width 19 height 13
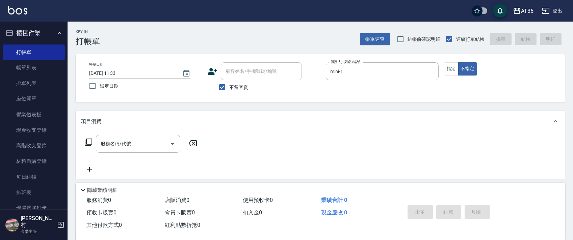
click at [108, 73] on input "[DATE] 11:33" at bounding box center [132, 73] width 86 height 11
type input "[DATE] 11:33"
click at [88, 143] on icon at bounding box center [88, 142] width 8 height 8
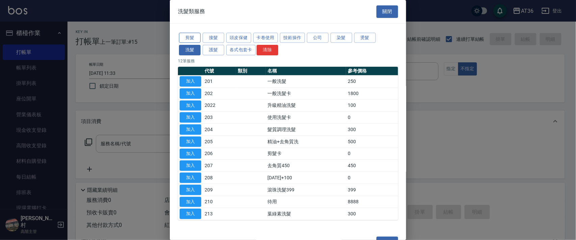
click at [188, 38] on button "剪髮" at bounding box center [190, 38] width 22 height 10
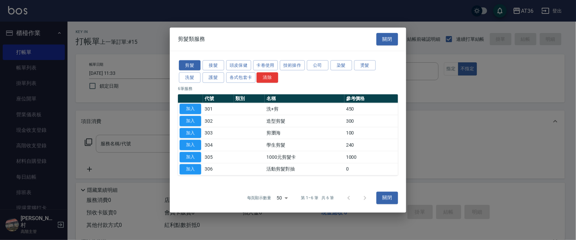
drag, startPoint x: 195, startPoint y: 108, endPoint x: 221, endPoint y: 94, distance: 29.8
click at [196, 108] on button "加入" at bounding box center [191, 109] width 22 height 10
type input "洗+剪(301)"
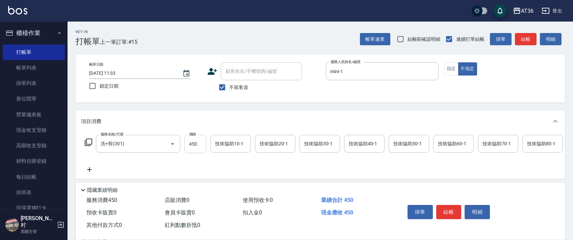
click at [195, 147] on input "450" at bounding box center [195, 144] width 22 height 18
type input "468"
click at [358, 147] on input "技術協助40-1" at bounding box center [364, 144] width 34 height 12
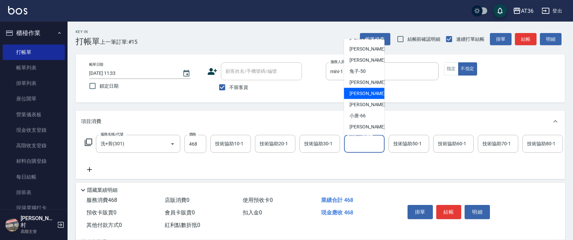
click at [366, 97] on div "[PERSON_NAME] -58" at bounding box center [364, 93] width 41 height 11
type input "[PERSON_NAME]-58"
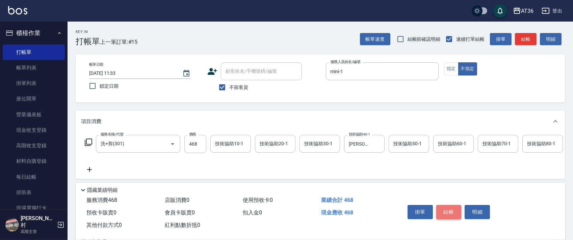
click at [440, 210] on button "結帳" at bounding box center [448, 212] width 25 height 14
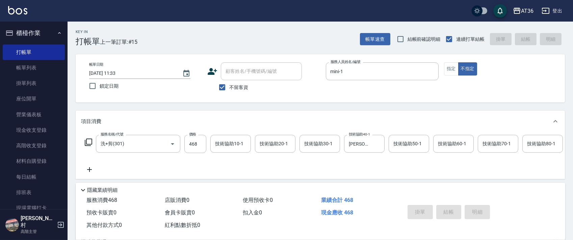
type input "[DATE] 11:33"
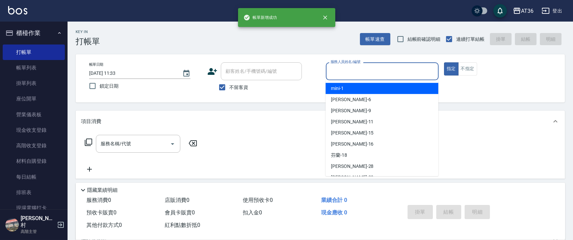
drag, startPoint x: 339, startPoint y: 71, endPoint x: 373, endPoint y: 92, distance: 39.9
click at [339, 72] on input "服務人員姓名/編號" at bounding box center [382, 72] width 107 height 12
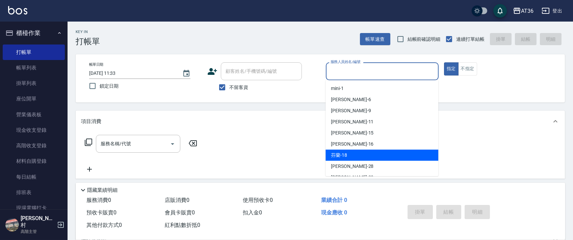
click at [352, 152] on div "芬蘭 -18" at bounding box center [382, 155] width 113 height 11
type input "芬蘭-18"
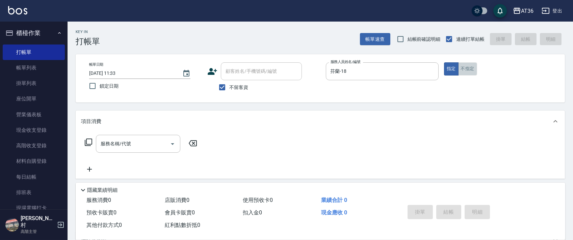
drag, startPoint x: 468, startPoint y: 68, endPoint x: 161, endPoint y: 107, distance: 309.4
click at [468, 68] on button "不指定" at bounding box center [467, 68] width 19 height 13
click at [88, 144] on icon at bounding box center [88, 142] width 8 height 8
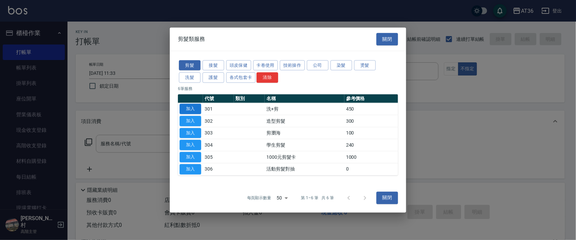
click at [190, 109] on button "加入" at bounding box center [191, 109] width 22 height 10
type input "洗+剪(301)"
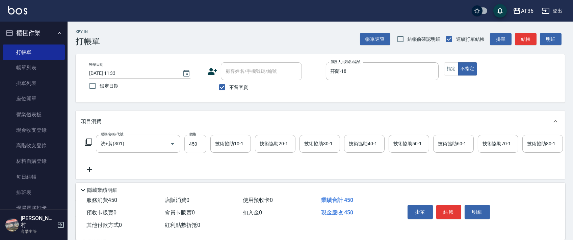
click at [190, 148] on input "450" at bounding box center [195, 144] width 22 height 18
type input "468"
drag, startPoint x: 111, startPoint y: 75, endPoint x: 141, endPoint y: 76, distance: 30.4
click at [111, 75] on input "[DATE] 11:33" at bounding box center [132, 73] width 86 height 11
click at [446, 211] on button "結帳" at bounding box center [448, 212] width 25 height 14
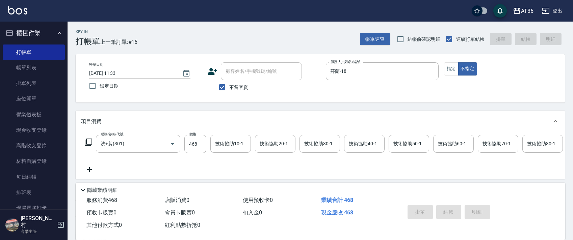
type input "[DATE] 11:33"
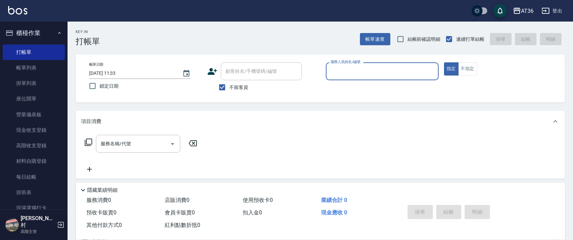
click at [330, 75] on input "服務人員姓名/編號" at bounding box center [382, 72] width 107 height 12
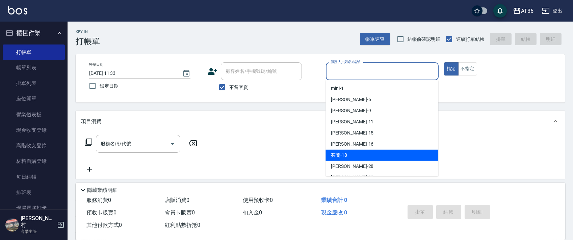
click at [346, 154] on span "芬蘭 -18" at bounding box center [339, 155] width 16 height 7
type input "芬蘭-18"
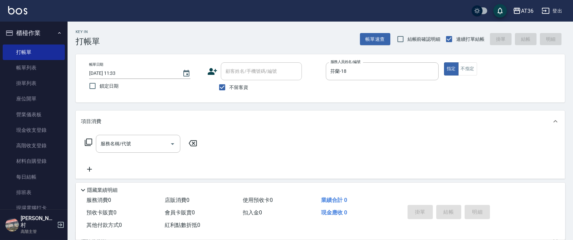
click at [88, 145] on icon at bounding box center [88, 142] width 7 height 7
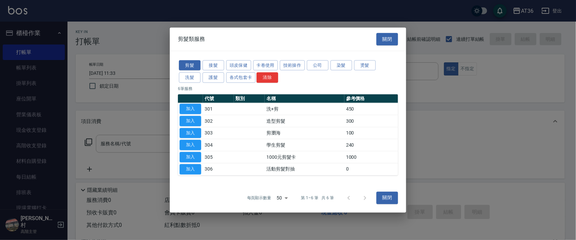
click at [338, 67] on button "染髮" at bounding box center [342, 65] width 22 height 10
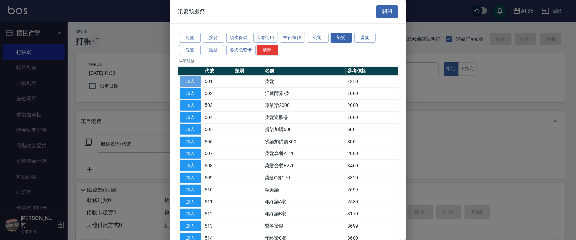
click at [188, 78] on button "加入" at bounding box center [191, 81] width 22 height 10
type input "染髮(501)"
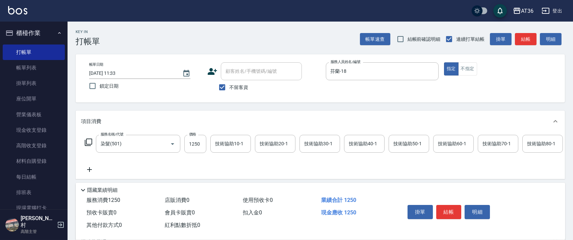
drag, startPoint x: 109, startPoint y: 72, endPoint x: 116, endPoint y: 72, distance: 6.5
click at [110, 72] on input "[DATE] 11:33" at bounding box center [132, 73] width 86 height 11
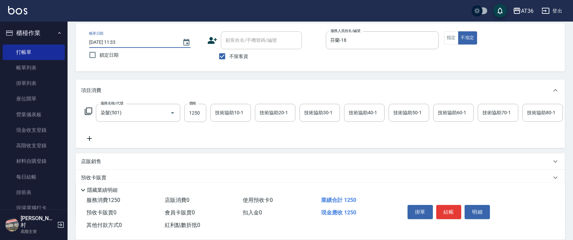
scroll to position [79, 0]
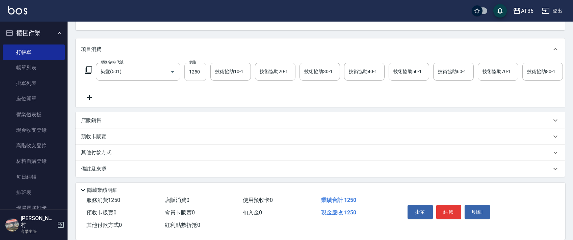
type input "[DATE] 11:33"
click at [192, 68] on input "1250" at bounding box center [195, 72] width 22 height 18
type input "1790"
click at [111, 155] on p "其他付款方式" at bounding box center [98, 152] width 34 height 7
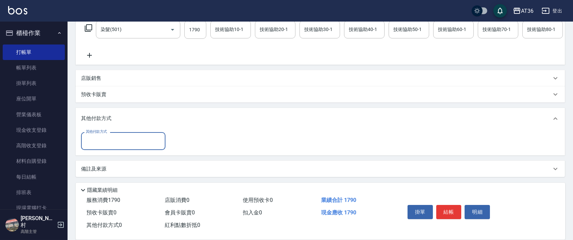
scroll to position [122, 0]
click at [109, 141] on input "其他付款方式" at bounding box center [123, 141] width 78 height 12
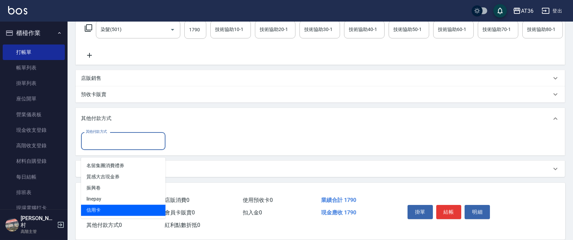
click at [104, 205] on span "信用卡" at bounding box center [123, 210] width 84 height 11
type input "信用卡"
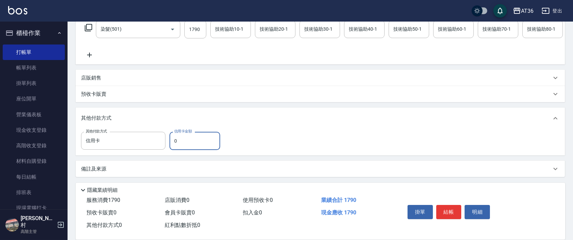
drag, startPoint x: 171, startPoint y: 145, endPoint x: 178, endPoint y: 145, distance: 7.1
click at [171, 145] on input "0" at bounding box center [195, 141] width 51 height 18
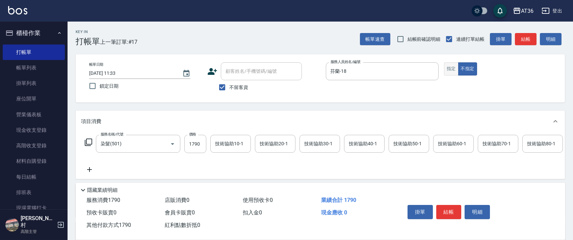
type input "1790"
click at [453, 70] on button "指定" at bounding box center [451, 68] width 15 height 13
click at [448, 209] on button "結帳" at bounding box center [448, 212] width 25 height 14
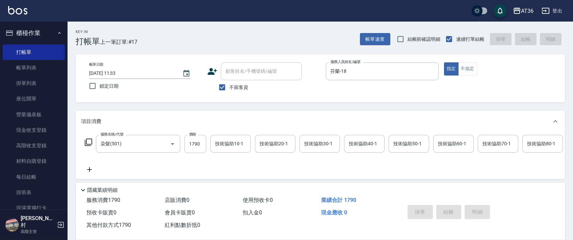
type input "[DATE] 11:34"
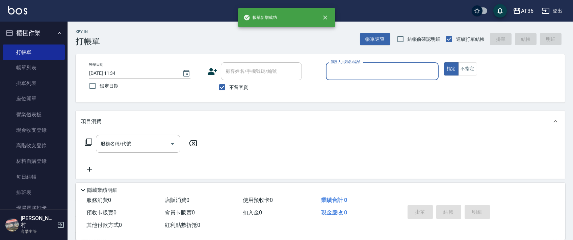
drag, startPoint x: 337, startPoint y: 73, endPoint x: 348, endPoint y: 78, distance: 12.1
click at [339, 75] on input "服務人員姓名/編號" at bounding box center [382, 72] width 107 height 12
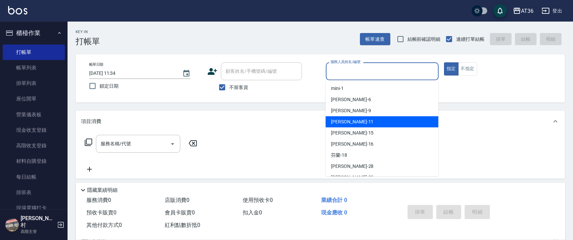
click at [359, 124] on div "[PERSON_NAME] -11" at bounding box center [382, 122] width 113 height 11
type input "[PERSON_NAME]-11"
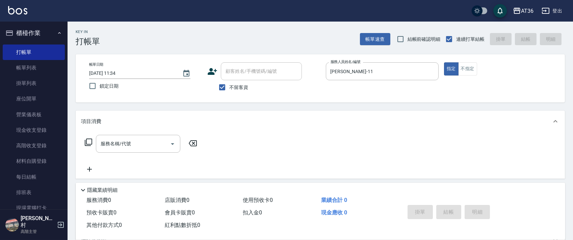
click at [90, 145] on icon at bounding box center [88, 142] width 8 height 8
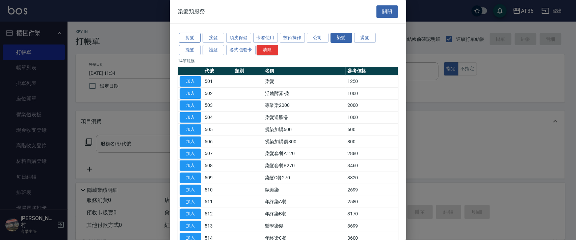
click at [191, 38] on button "剪髮" at bounding box center [190, 38] width 22 height 10
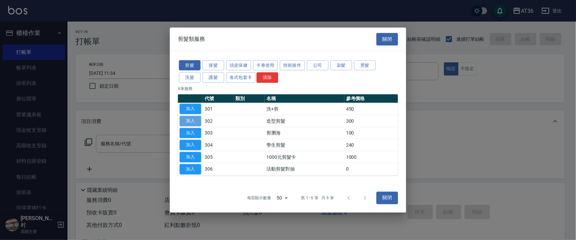
click at [188, 121] on button "加入" at bounding box center [191, 121] width 22 height 10
type input "造型剪髮(302)"
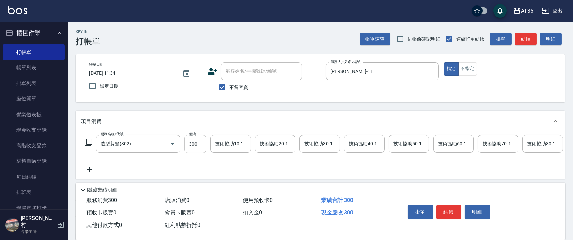
click at [186, 143] on input "300" at bounding box center [195, 144] width 22 height 18
type input "280"
click at [112, 74] on input "[DATE] 11:34" at bounding box center [132, 73] width 86 height 11
click at [451, 214] on button "結帳" at bounding box center [448, 212] width 25 height 14
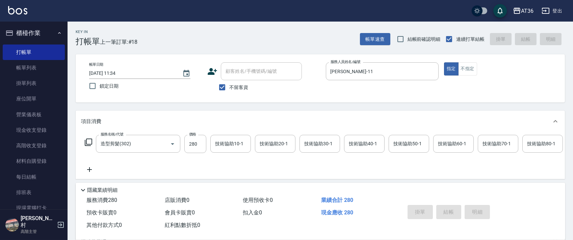
type input "[DATE] 11:34"
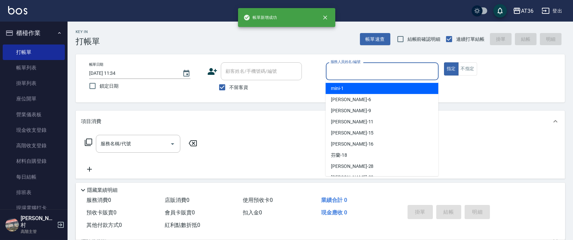
drag, startPoint x: 336, startPoint y: 75, endPoint x: 377, endPoint y: 91, distance: 44.6
click at [337, 75] on input "服務人員姓名/編號" at bounding box center [382, 72] width 107 height 12
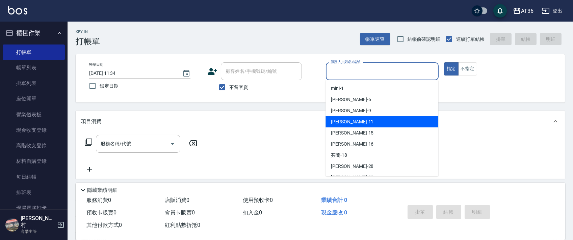
drag, startPoint x: 354, startPoint y: 123, endPoint x: 289, endPoint y: 102, distance: 68.8
click at [355, 123] on div "[PERSON_NAME] -11" at bounding box center [382, 122] width 113 height 11
type input "[PERSON_NAME]-11"
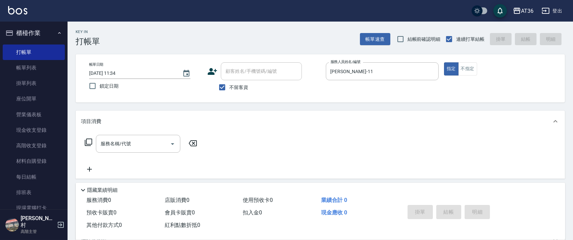
click at [88, 143] on icon at bounding box center [88, 142] width 8 height 8
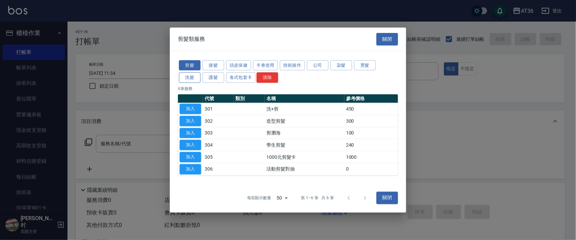
click at [189, 74] on button "洗髮" at bounding box center [190, 78] width 22 height 10
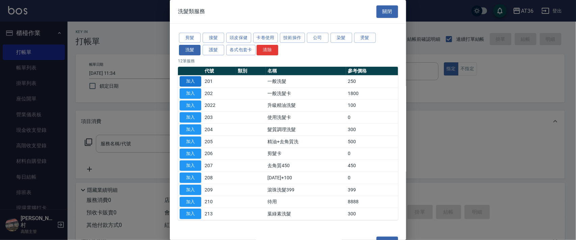
click at [188, 80] on button "加入" at bounding box center [191, 81] width 22 height 10
type input "一般洗髮(201)"
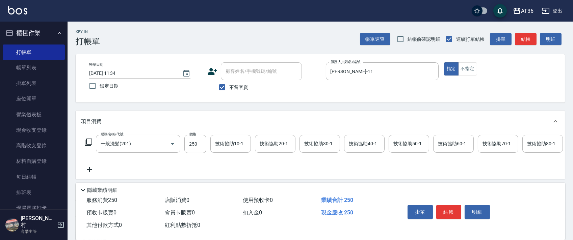
click at [110, 74] on input "[DATE] 11:34" at bounding box center [132, 73] width 86 height 11
type input "[DATE] 11:34"
click at [357, 140] on div "技術協助40-1 技術協助40-1" at bounding box center [364, 144] width 41 height 18
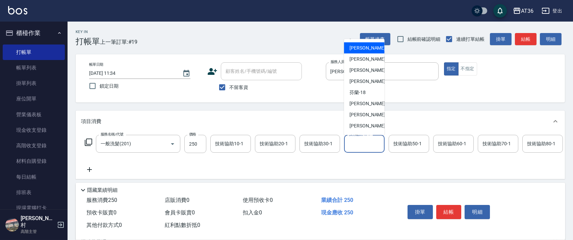
scroll to position [87, 0]
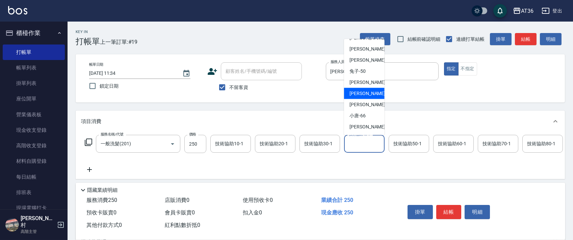
click at [364, 93] on span "[PERSON_NAME] -58" at bounding box center [371, 93] width 43 height 7
type input "[PERSON_NAME]-58"
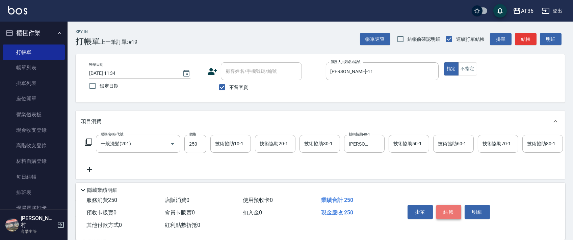
click at [446, 210] on button "結帳" at bounding box center [448, 212] width 25 height 14
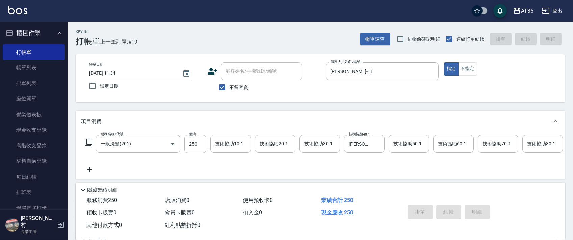
type input "[DATE] 11:34"
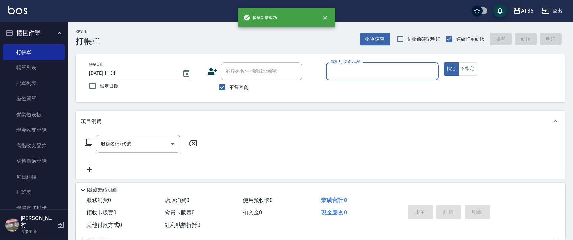
click at [327, 68] on div "服務人員姓名/編號" at bounding box center [382, 71] width 113 height 18
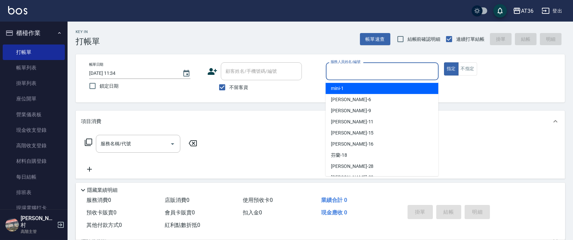
click at [337, 91] on span "mini -1" at bounding box center [337, 88] width 13 height 7
type input "mini-1"
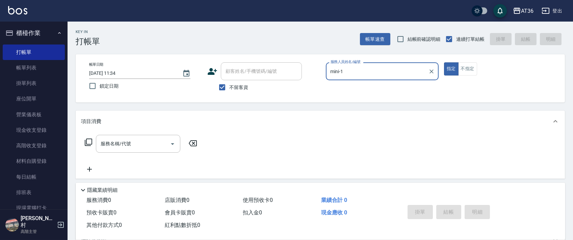
click at [88, 142] on icon at bounding box center [88, 142] width 8 height 8
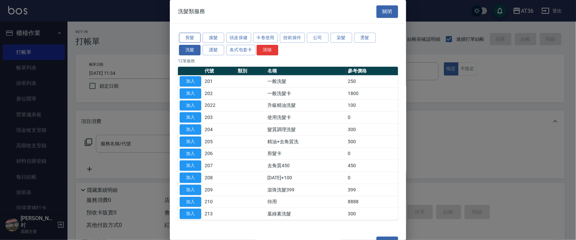
click at [185, 33] on button "剪髮" at bounding box center [190, 38] width 22 height 10
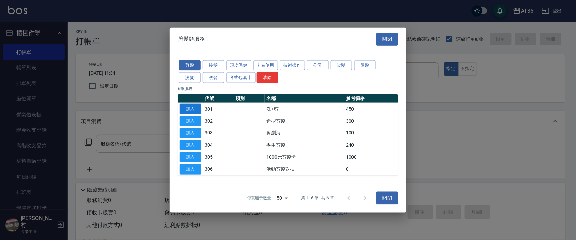
click at [192, 110] on button "加入" at bounding box center [191, 109] width 22 height 10
type input "洗+剪(301)"
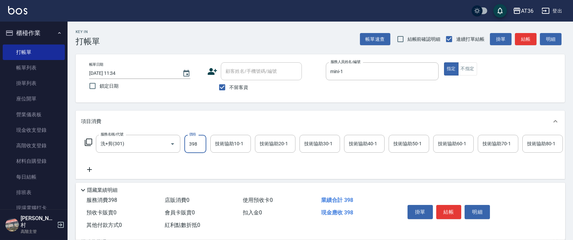
type input "398"
click at [360, 143] on div "技術協助40-1 技術協助40-1" at bounding box center [364, 144] width 41 height 18
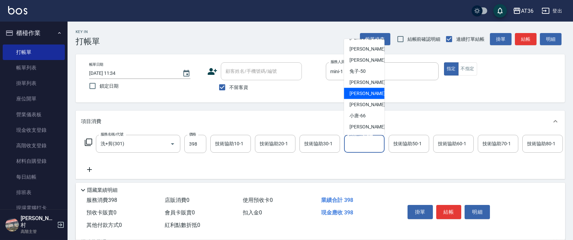
click at [367, 91] on div "[PERSON_NAME] -58" at bounding box center [364, 93] width 41 height 11
type input "[PERSON_NAME]-58"
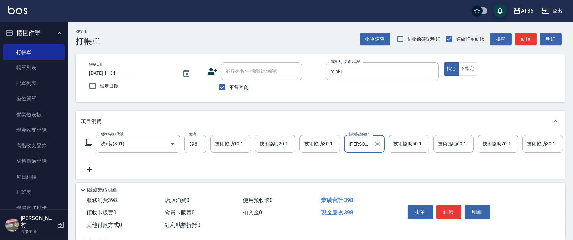
drag, startPoint x: 110, startPoint y: 75, endPoint x: 145, endPoint y: 75, distance: 35.1
click at [109, 75] on input "[DATE] 11:34" at bounding box center [132, 73] width 86 height 11
click at [444, 211] on button "結帳" at bounding box center [448, 212] width 25 height 14
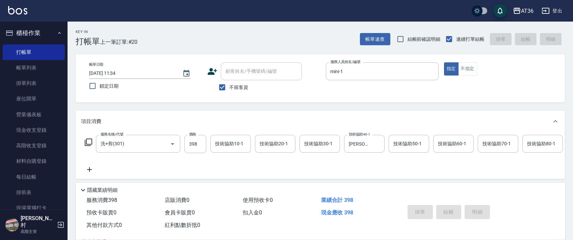
type input "[DATE] 11:35"
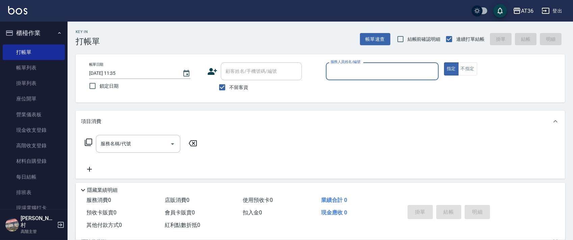
click at [327, 70] on div "服務人員姓名/編號" at bounding box center [382, 71] width 113 height 18
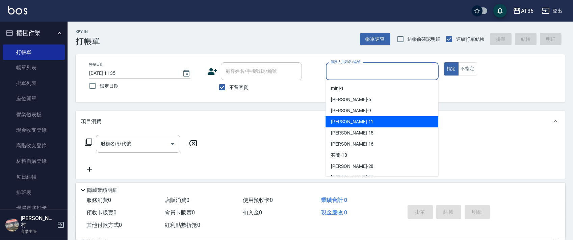
drag, startPoint x: 347, startPoint y: 119, endPoint x: 433, endPoint y: 98, distance: 88.4
click at [348, 120] on div "[PERSON_NAME] -11" at bounding box center [382, 122] width 113 height 11
type input "[PERSON_NAME]-11"
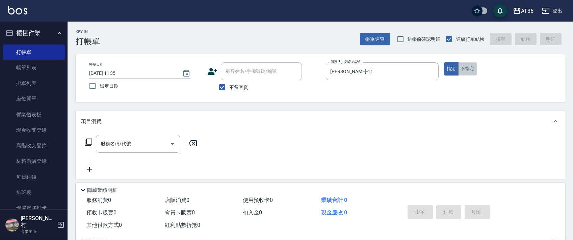
click at [466, 67] on button "不指定" at bounding box center [467, 68] width 19 height 13
click at [88, 146] on icon at bounding box center [88, 142] width 7 height 7
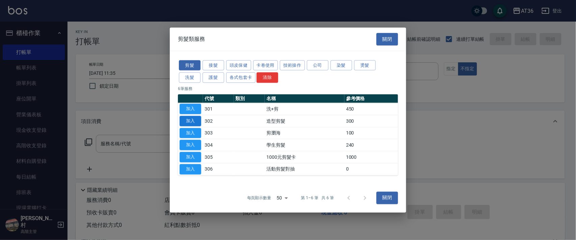
click at [191, 120] on button "加入" at bounding box center [191, 121] width 22 height 10
type input "造型剪髮(302)"
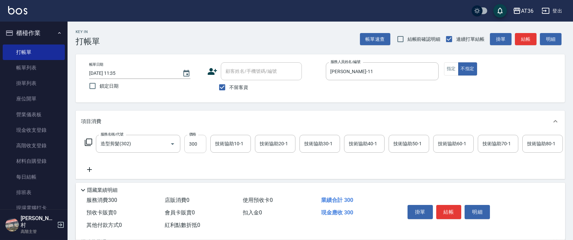
click at [187, 146] on input "300" at bounding box center [195, 144] width 22 height 18
type input "278"
drag, startPoint x: 111, startPoint y: 75, endPoint x: 163, endPoint y: 80, distance: 53.0
click at [110, 75] on input "[DATE] 11:35" at bounding box center [132, 73] width 86 height 11
click at [468, 70] on button "不指定" at bounding box center [467, 68] width 19 height 13
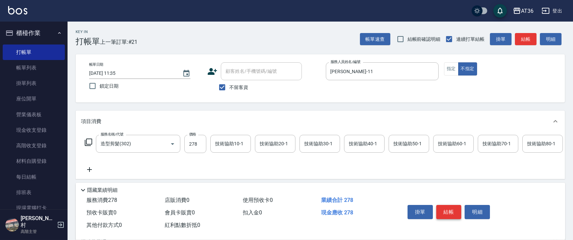
click at [449, 211] on button "結帳" at bounding box center [448, 212] width 25 height 14
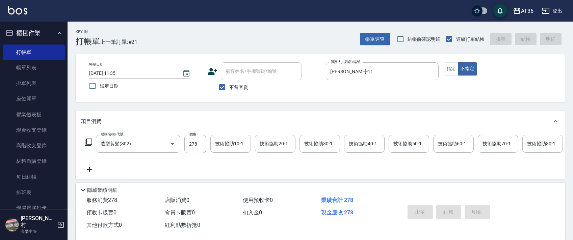
type input "[DATE] 11:35"
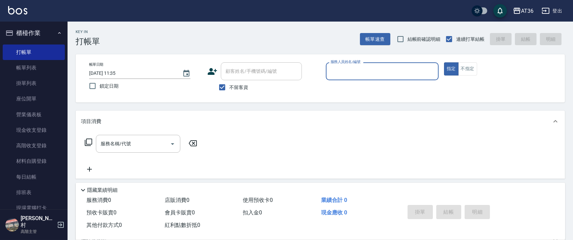
click at [327, 72] on div "服務人員姓名/編號" at bounding box center [382, 71] width 113 height 18
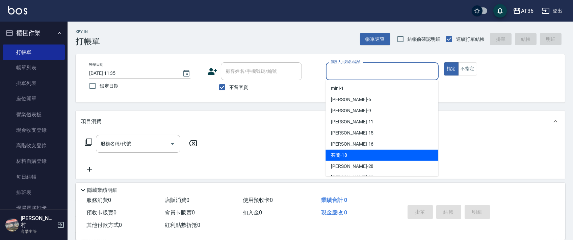
drag, startPoint x: 356, startPoint y: 152, endPoint x: 94, endPoint y: 108, distance: 266.2
click at [356, 152] on div "芬蘭 -18" at bounding box center [382, 155] width 113 height 11
type input "芬蘭-18"
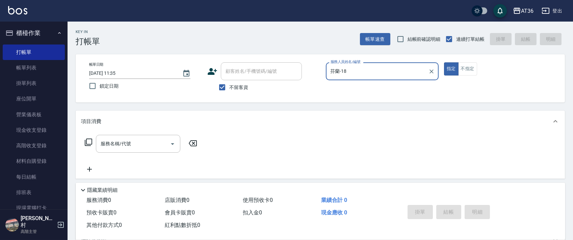
click at [109, 75] on input "[DATE] 11:35" at bounding box center [132, 73] width 86 height 11
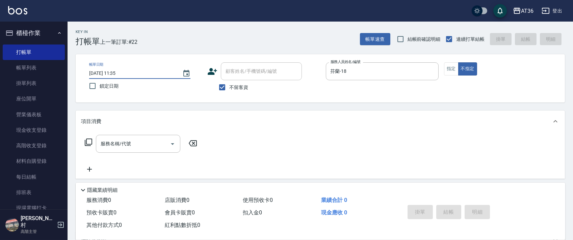
type input "[DATE] 11:35"
click at [88, 141] on icon at bounding box center [88, 142] width 8 height 8
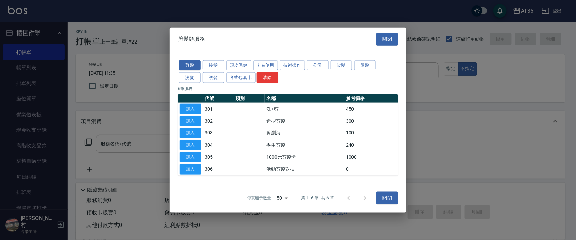
drag, startPoint x: 186, startPoint y: 123, endPoint x: 158, endPoint y: 101, distance: 35.4
click at [185, 122] on button "加入" at bounding box center [191, 121] width 22 height 10
type input "造型剪髮(302)"
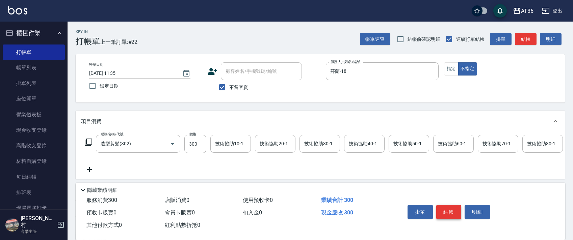
click at [444, 211] on button "結帳" at bounding box center [448, 212] width 25 height 14
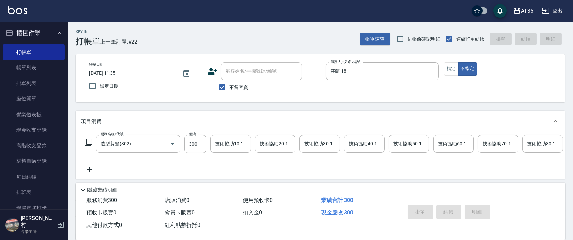
type input "[DATE] 11:35"
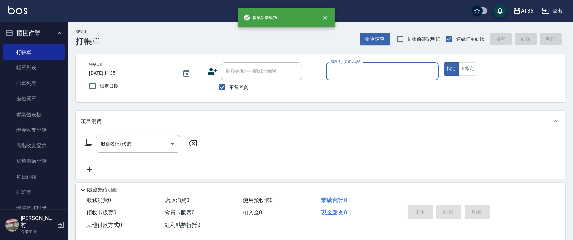
drag, startPoint x: 41, startPoint y: 70, endPoint x: 275, endPoint y: 127, distance: 240.2
click at [42, 70] on link "帳單列表" at bounding box center [34, 68] width 62 height 16
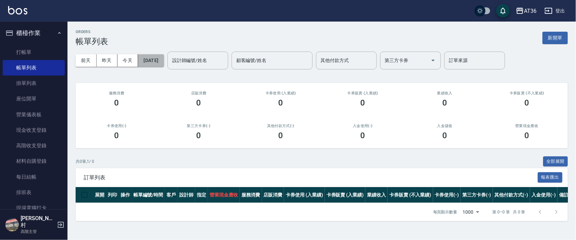
click at [164, 61] on button "[DATE]" at bounding box center [151, 60] width 26 height 12
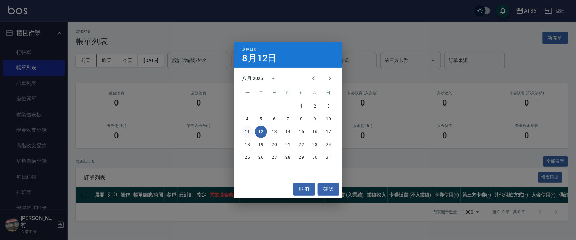
click at [247, 130] on button "11" at bounding box center [247, 132] width 12 height 12
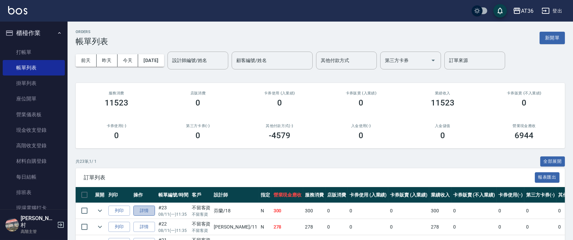
click at [146, 211] on link "詳情" at bounding box center [144, 211] width 22 height 10
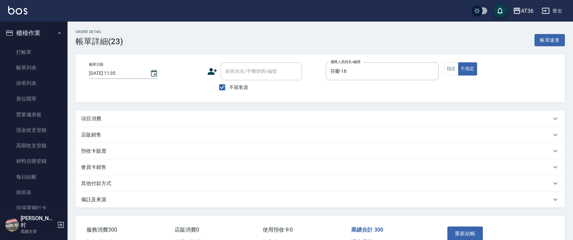
type input "[DATE] 11:35"
checkbox input "true"
type input "芬蘭-18"
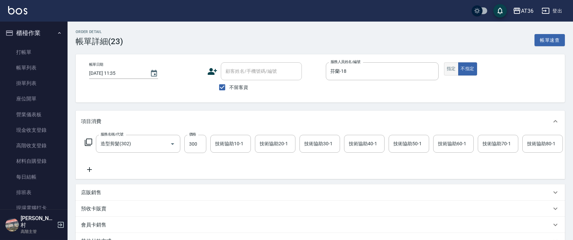
type input "造型剪髮(302)"
drag, startPoint x: 451, startPoint y: 66, endPoint x: 473, endPoint y: 82, distance: 27.4
click at [451, 67] on button "指定" at bounding box center [451, 68] width 15 height 13
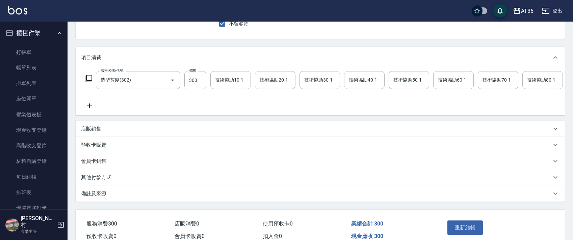
scroll to position [104, 0]
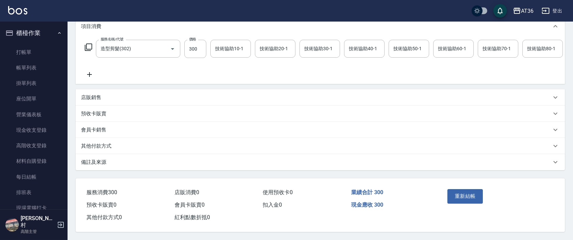
click at [465, 198] on button "重新結帳" at bounding box center [466, 196] width 36 height 14
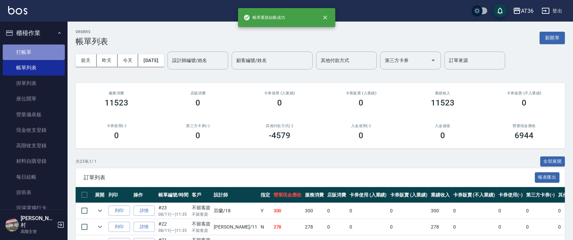
click at [47, 49] on link "打帳單" at bounding box center [34, 53] width 62 height 16
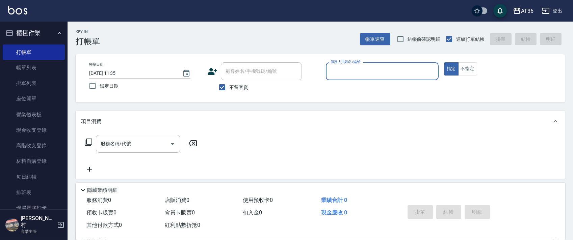
drag, startPoint x: 345, startPoint y: 71, endPoint x: 360, endPoint y: 77, distance: 15.9
click at [346, 72] on input "服務人員姓名/編號" at bounding box center [382, 72] width 107 height 12
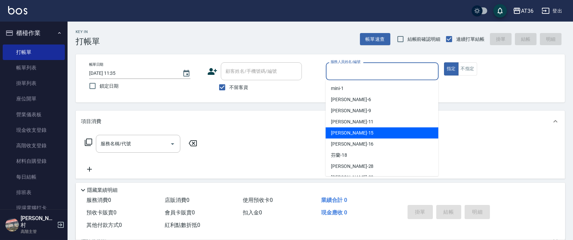
click at [349, 129] on div "[PERSON_NAME] -15" at bounding box center [382, 133] width 113 height 11
type input "[PERSON_NAME]-15"
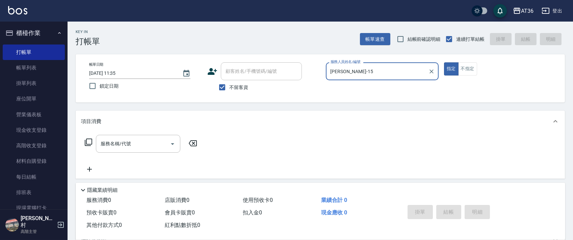
click at [107, 75] on input "[DATE] 11:35" at bounding box center [132, 73] width 86 height 11
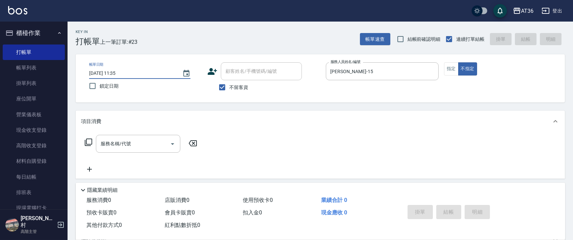
type input "[DATE] 11:35"
click at [90, 143] on icon at bounding box center [88, 142] width 8 height 8
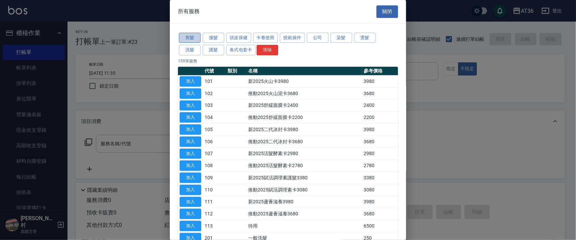
click at [194, 39] on button "剪髮" at bounding box center [190, 38] width 22 height 10
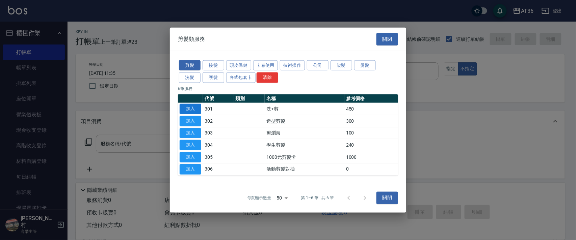
click at [192, 108] on button "加入" at bounding box center [191, 109] width 22 height 10
type input "洗+剪(301)"
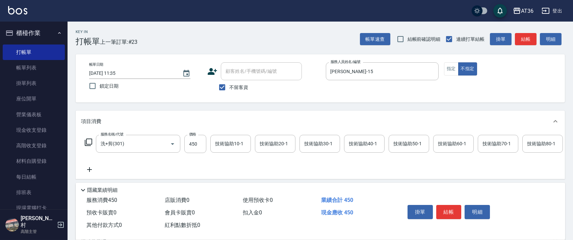
click at [356, 141] on div "技術協助40-1 技術協助40-1" at bounding box center [364, 144] width 41 height 18
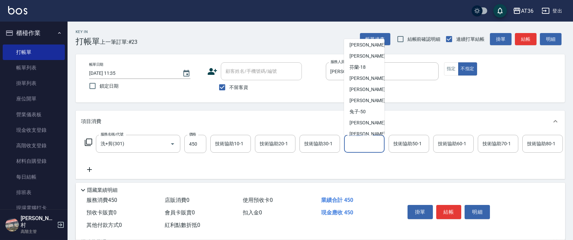
scroll to position [87, 0]
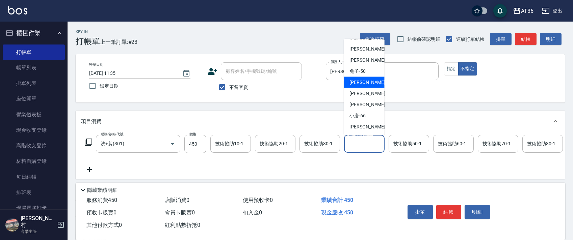
click at [368, 82] on div "[PERSON_NAME] -55" at bounding box center [364, 82] width 41 height 11
type input "[PERSON_NAME]-55"
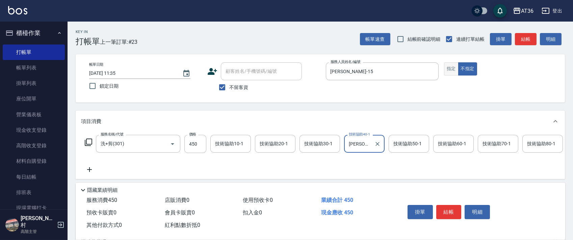
click at [451, 67] on button "指定" at bounding box center [451, 68] width 15 height 13
click at [450, 210] on button "結帳" at bounding box center [448, 212] width 25 height 14
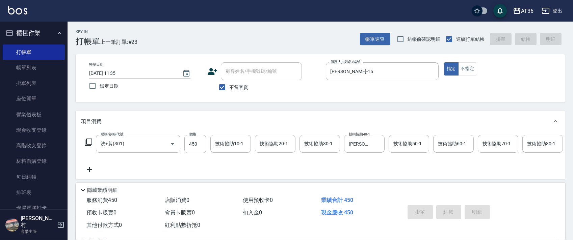
type input "[DATE] 11:36"
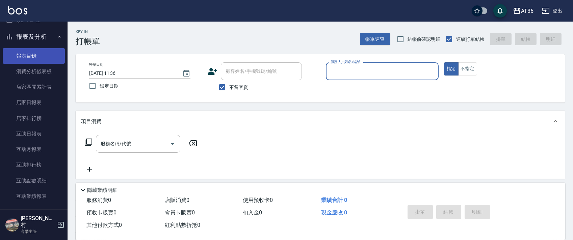
scroll to position [225, 0]
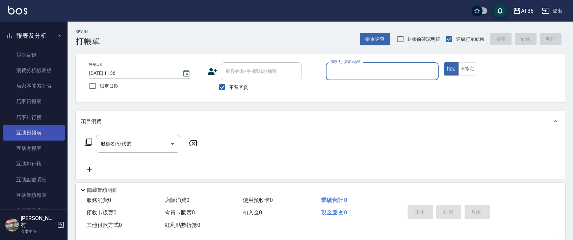
click at [44, 129] on link "互助日報表" at bounding box center [34, 133] width 62 height 16
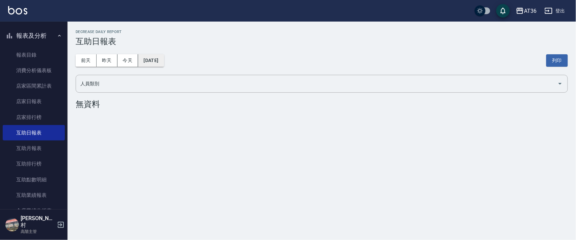
click at [164, 63] on button "[DATE]" at bounding box center [151, 60] width 26 height 12
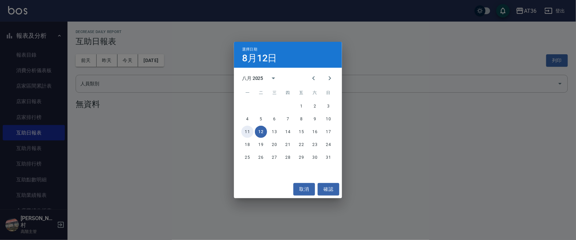
drag, startPoint x: 246, startPoint y: 134, endPoint x: 202, endPoint y: 111, distance: 49.3
click at [246, 134] on button "11" at bounding box center [247, 132] width 12 height 12
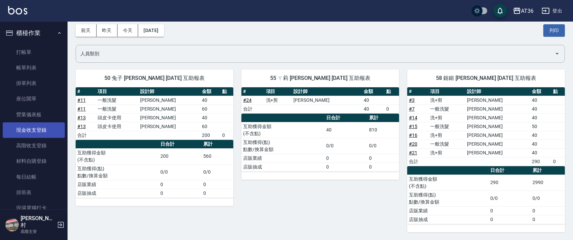
click at [43, 127] on link "現金收支登錄" at bounding box center [34, 131] width 62 height 16
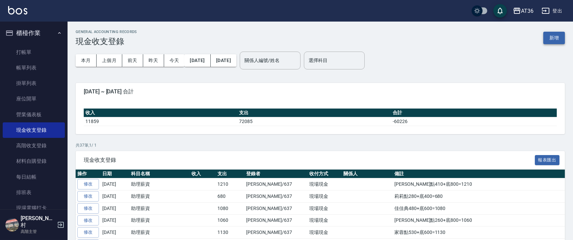
click at [560, 38] on button "新增" at bounding box center [554, 38] width 22 height 12
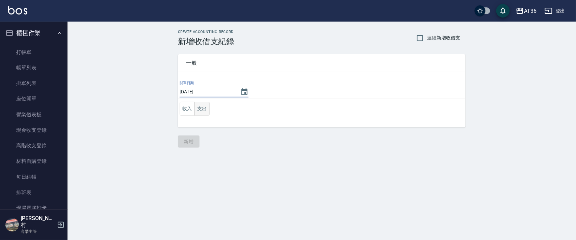
type input "[DATE]"
drag, startPoint x: 200, startPoint y: 108, endPoint x: 250, endPoint y: 110, distance: 50.0
click at [200, 109] on button "支出" at bounding box center [202, 109] width 15 height 14
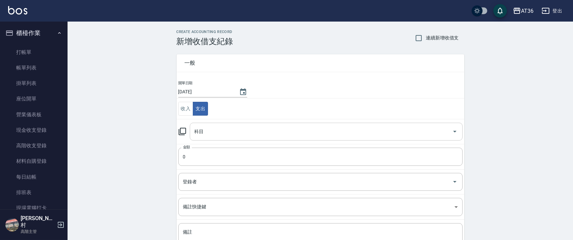
click at [205, 133] on input "科目" at bounding box center [321, 132] width 257 height 12
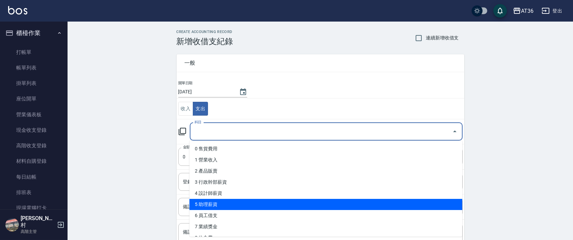
click at [229, 207] on li "5 助理薪資" at bounding box center [325, 204] width 273 height 11
type input "5 助理薪資"
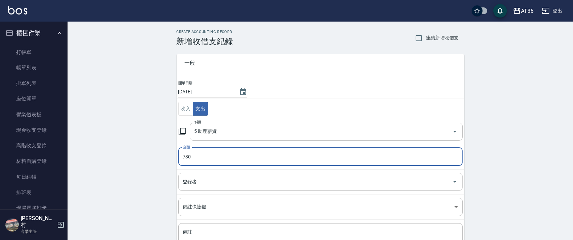
type input "730"
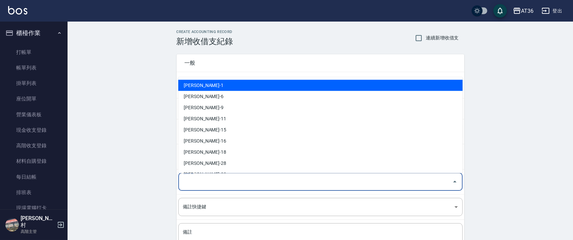
click at [190, 179] on div "登錄者 登錄者" at bounding box center [320, 182] width 284 height 18
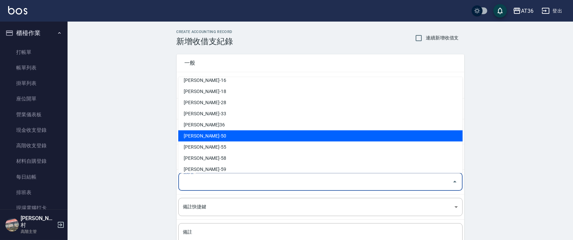
scroll to position [110, 0]
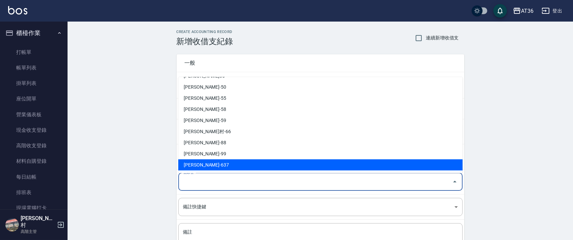
click at [204, 164] on li "[PERSON_NAME]-637" at bounding box center [320, 165] width 284 height 11
type input "[PERSON_NAME]-637"
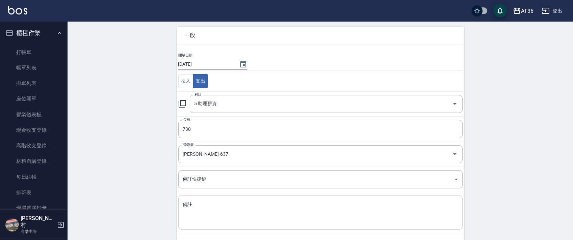
scroll to position [57, 0]
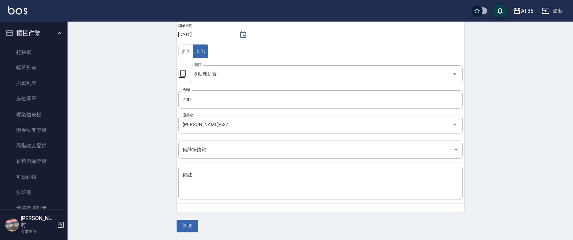
drag, startPoint x: 198, startPoint y: 172, endPoint x: 220, endPoint y: 161, distance: 24.9
click at [198, 173] on textarea "備註" at bounding box center [320, 183] width 275 height 23
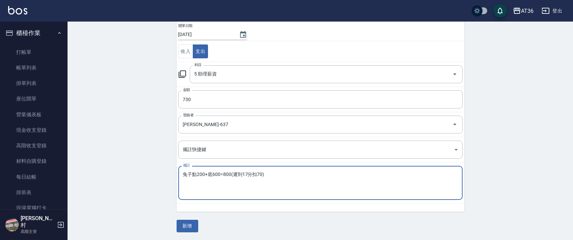
type textarea "兔子點200+底600=800(遲到17分扣70)"
click at [187, 226] on button "新增" at bounding box center [188, 226] width 22 height 12
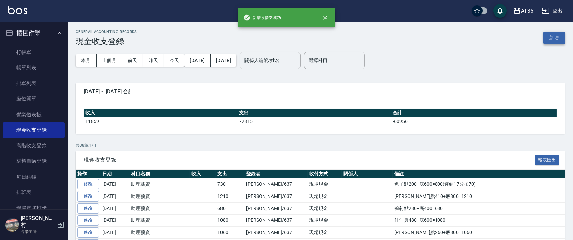
click at [556, 33] on button "新增" at bounding box center [554, 38] width 22 height 12
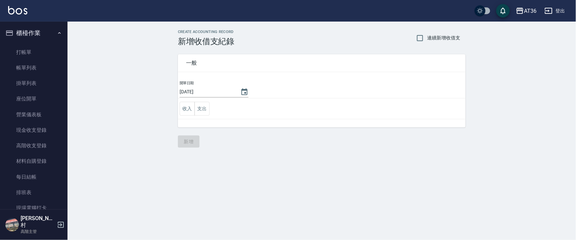
click at [201, 92] on input "[DATE]" at bounding box center [207, 91] width 54 height 11
type input "[DATE]"
click at [202, 109] on button "支出" at bounding box center [202, 109] width 15 height 14
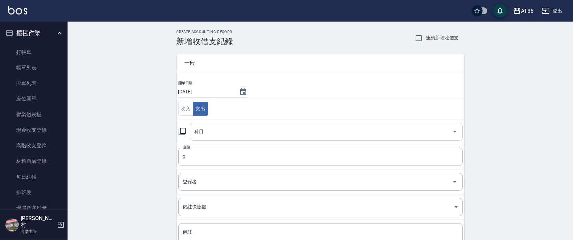
click at [203, 134] on div "科目 科目" at bounding box center [326, 132] width 273 height 18
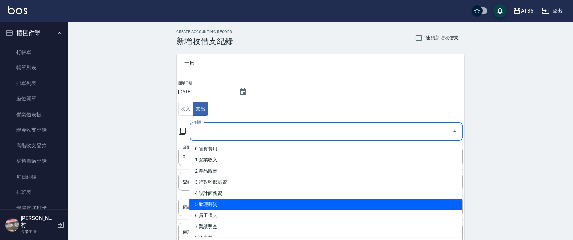
click at [236, 204] on li "5 助理薪資" at bounding box center [325, 204] width 273 height 11
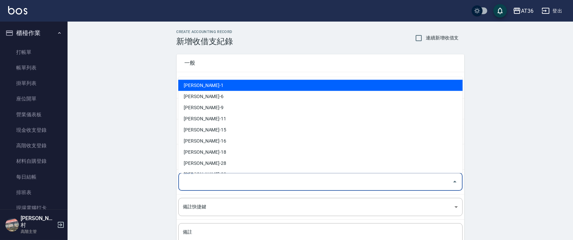
click at [193, 185] on input "登錄者" at bounding box center [315, 182] width 268 height 12
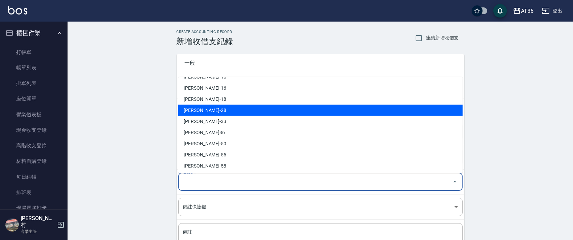
scroll to position [110, 0]
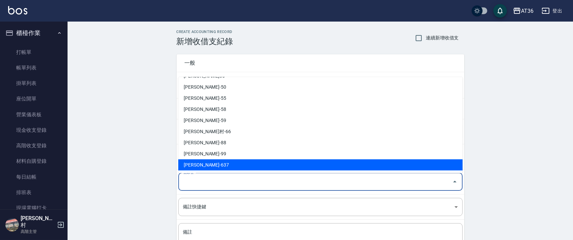
click at [199, 163] on li "[PERSON_NAME]-637" at bounding box center [320, 165] width 284 height 11
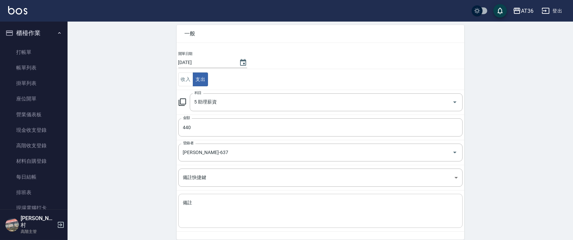
scroll to position [57, 0]
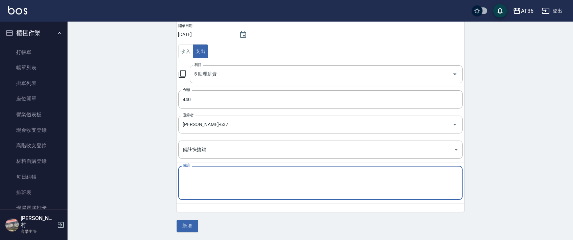
drag, startPoint x: 202, startPoint y: 181, endPoint x: 214, endPoint y: 172, distance: 15.0
click at [203, 180] on textarea "備註" at bounding box center [320, 183] width 275 height 23
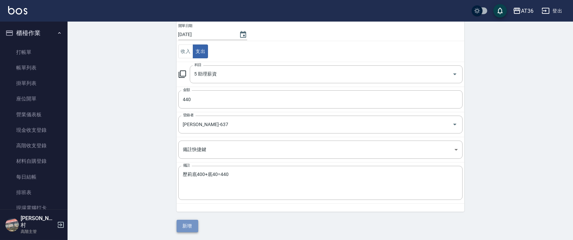
click at [188, 228] on button "新增" at bounding box center [188, 226] width 22 height 12
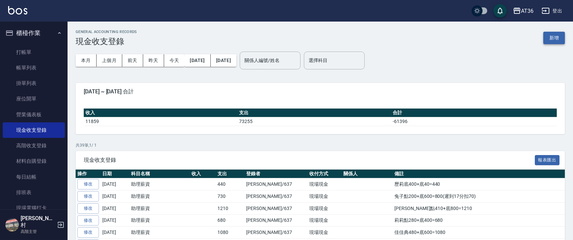
click at [558, 38] on button "新增" at bounding box center [554, 38] width 22 height 12
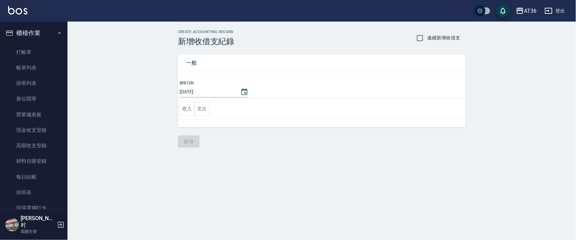
drag, startPoint x: 201, startPoint y: 92, endPoint x: 220, endPoint y: 87, distance: 20.0
click at [201, 93] on input "[DATE]" at bounding box center [207, 91] width 54 height 11
drag, startPoint x: 200, startPoint y: 108, endPoint x: 209, endPoint y: 109, distance: 8.9
click at [200, 108] on button "支出" at bounding box center [202, 109] width 15 height 14
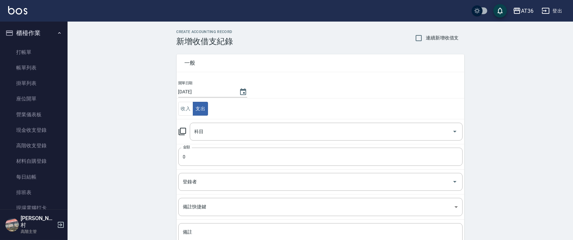
click at [203, 132] on div "科目 科目" at bounding box center [326, 132] width 273 height 18
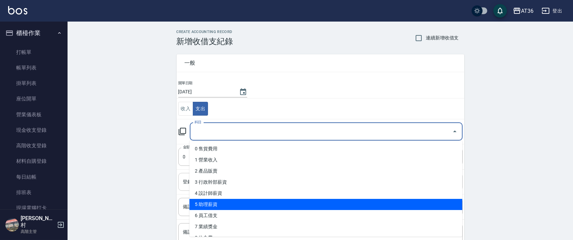
drag, startPoint x: 222, startPoint y: 204, endPoint x: 234, endPoint y: 189, distance: 19.5
click at [222, 205] on li "5 助理薪資" at bounding box center [325, 204] width 273 height 11
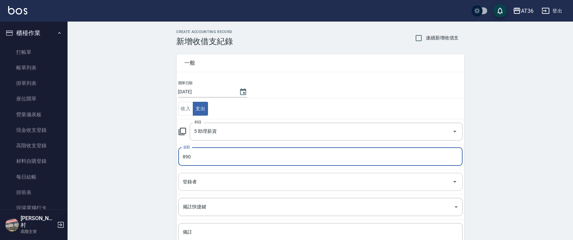
click at [189, 182] on div "登錄者 登錄者" at bounding box center [320, 182] width 284 height 18
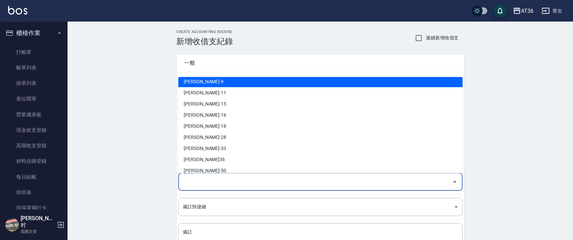
scroll to position [110, 0]
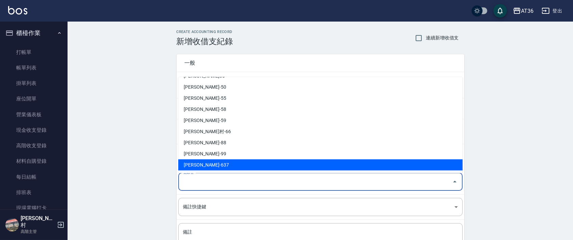
click at [200, 168] on li "[PERSON_NAME]-637" at bounding box center [320, 165] width 284 height 11
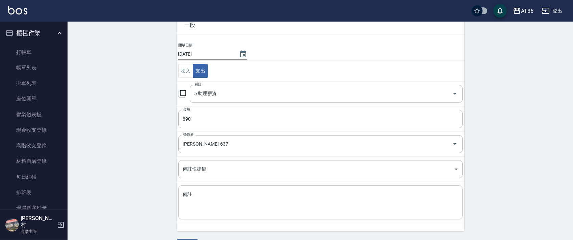
scroll to position [57, 0]
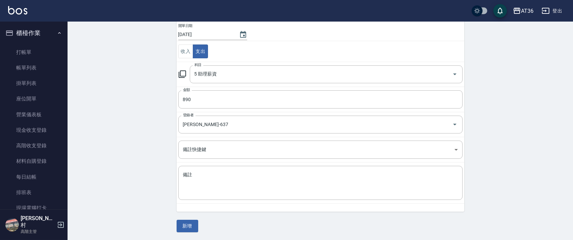
click at [197, 176] on textarea "備註" at bounding box center [320, 183] width 275 height 23
click at [186, 226] on button "新增" at bounding box center [188, 226] width 22 height 12
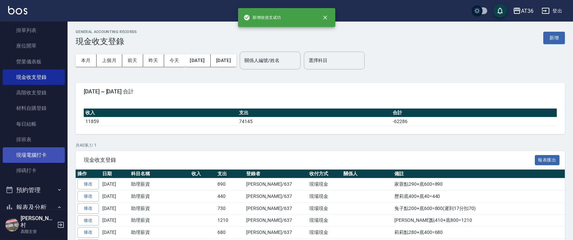
scroll to position [135, 0]
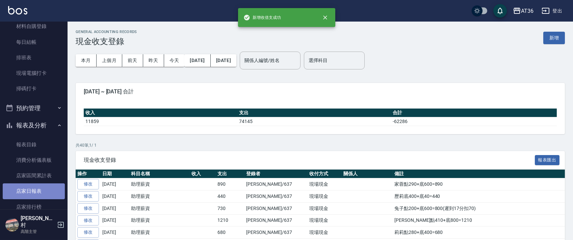
click at [35, 188] on link "店家日報表" at bounding box center [34, 192] width 62 height 16
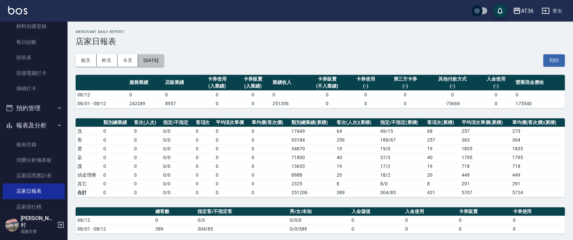
click at [164, 61] on button "[DATE]" at bounding box center [151, 60] width 26 height 12
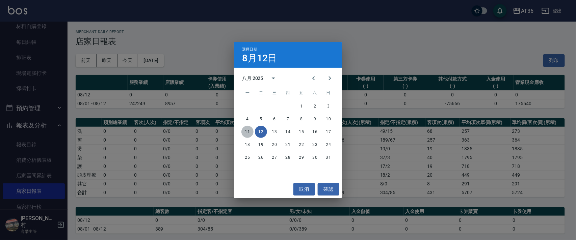
click at [246, 132] on button "11" at bounding box center [247, 132] width 12 height 12
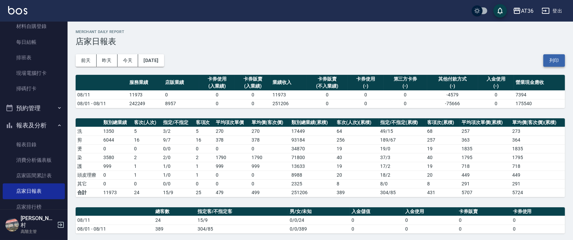
click at [557, 64] on button "列印" at bounding box center [554, 60] width 22 height 12
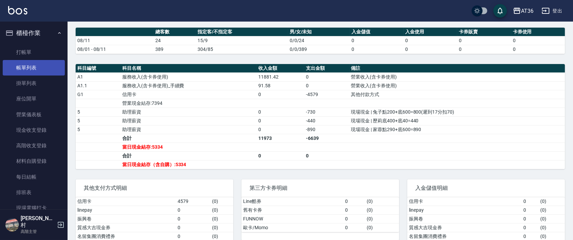
click at [30, 67] on link "帳單列表" at bounding box center [34, 68] width 62 height 16
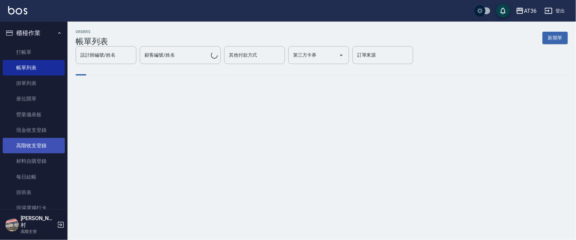
click at [46, 147] on link "高階收支登錄" at bounding box center [34, 146] width 62 height 16
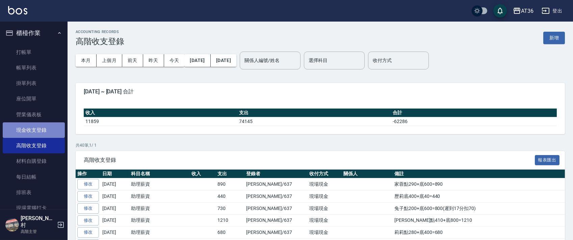
click at [39, 132] on link "現金收支登錄" at bounding box center [34, 131] width 62 height 16
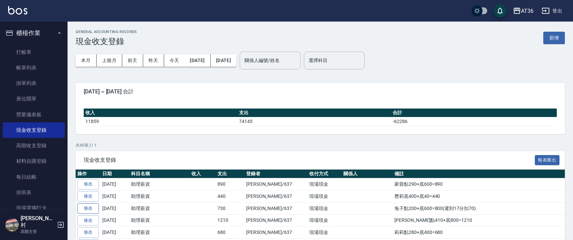
click at [84, 210] on link "修改" at bounding box center [88, 209] width 22 height 10
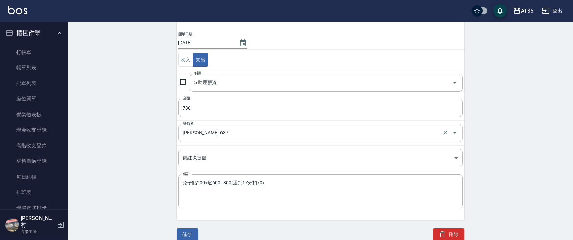
scroll to position [50, 0]
click at [240, 183] on textarea "兔子點200+底600=800(遲到17分扣70)" at bounding box center [320, 191] width 275 height 23
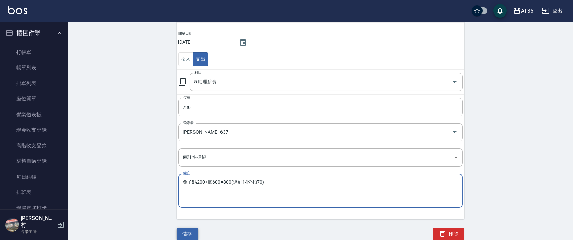
click at [189, 233] on button "儲存" at bounding box center [188, 234] width 22 height 12
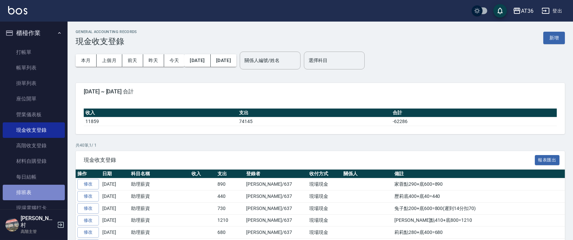
click at [50, 197] on link "排班表" at bounding box center [34, 193] width 62 height 16
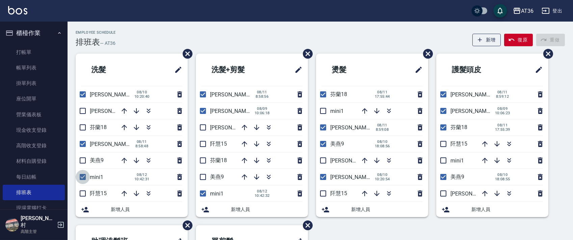
drag, startPoint x: 83, startPoint y: 177, endPoint x: 236, endPoint y: 149, distance: 154.9
click at [84, 178] on input "checkbox" at bounding box center [83, 177] width 14 height 14
click at [204, 195] on input "checkbox" at bounding box center [203, 194] width 14 height 14
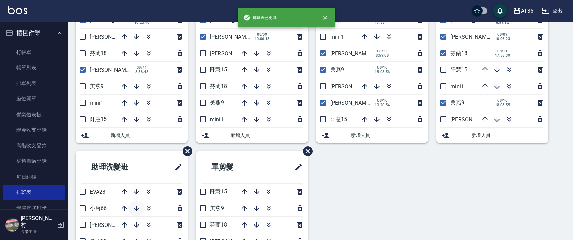
scroll to position [160, 0]
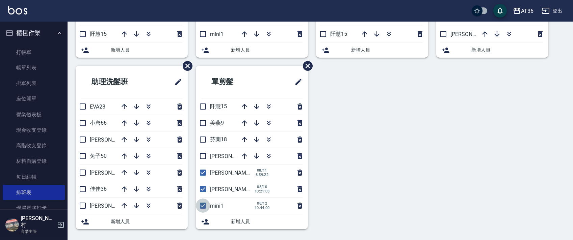
drag, startPoint x: 202, startPoint y: 207, endPoint x: 441, endPoint y: 162, distance: 243.0
click at [203, 206] on input "checkbox" at bounding box center [203, 206] width 14 height 14
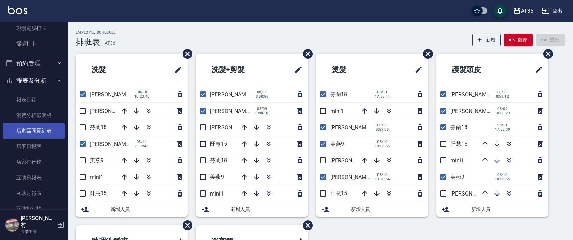
scroll to position [315, 0]
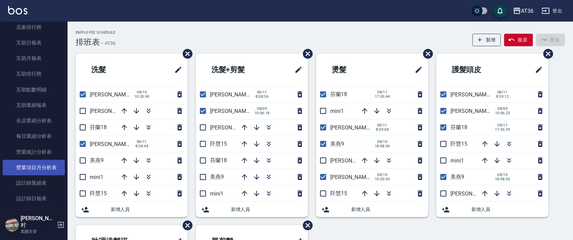
drag, startPoint x: 42, startPoint y: 197, endPoint x: 11, endPoint y: 161, distance: 47.7
click at [42, 196] on link "設計師日報表" at bounding box center [34, 199] width 62 height 16
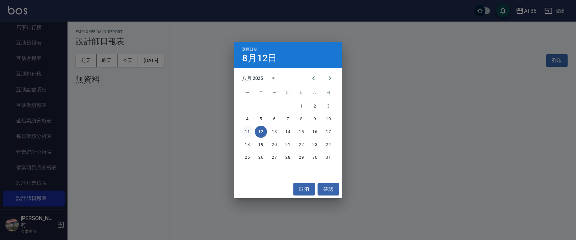
click at [246, 134] on button "11" at bounding box center [247, 132] width 12 height 12
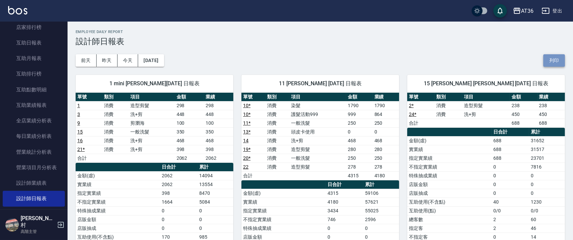
click at [554, 60] on button "列印" at bounding box center [554, 60] width 22 height 12
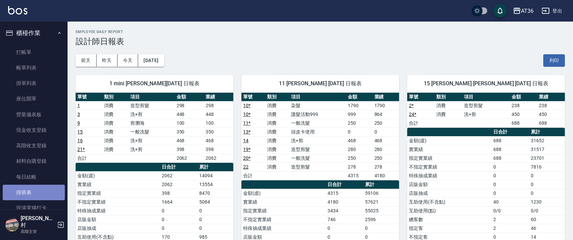
click at [38, 196] on link "排班表" at bounding box center [34, 193] width 62 height 16
